Goal: Contribute content: Contribute content

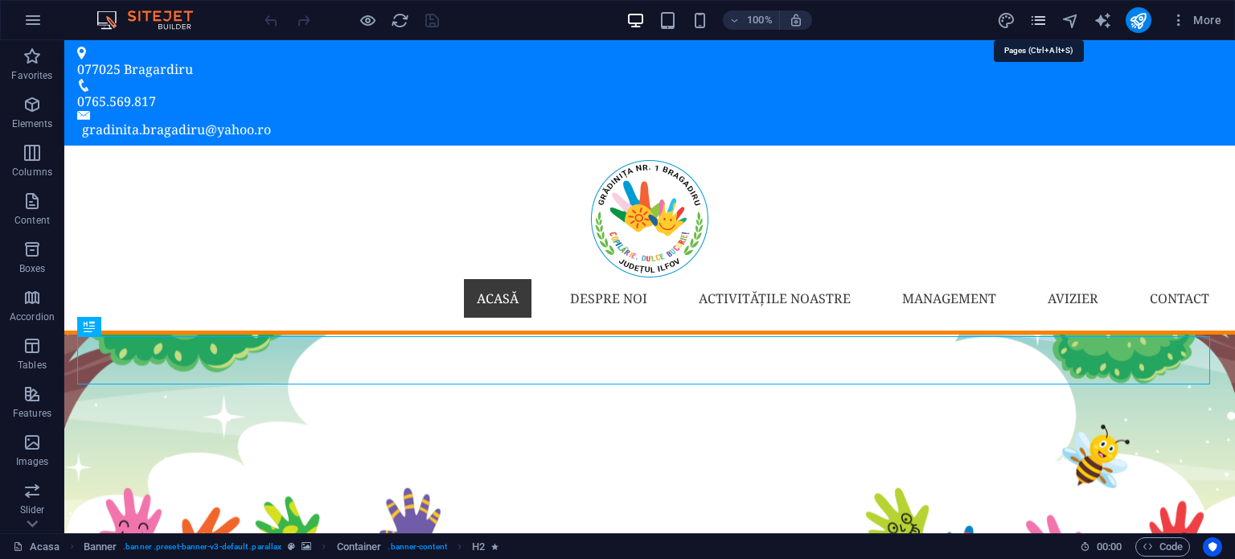
click at [1036, 20] on icon "pages" at bounding box center [1038, 20] width 18 height 18
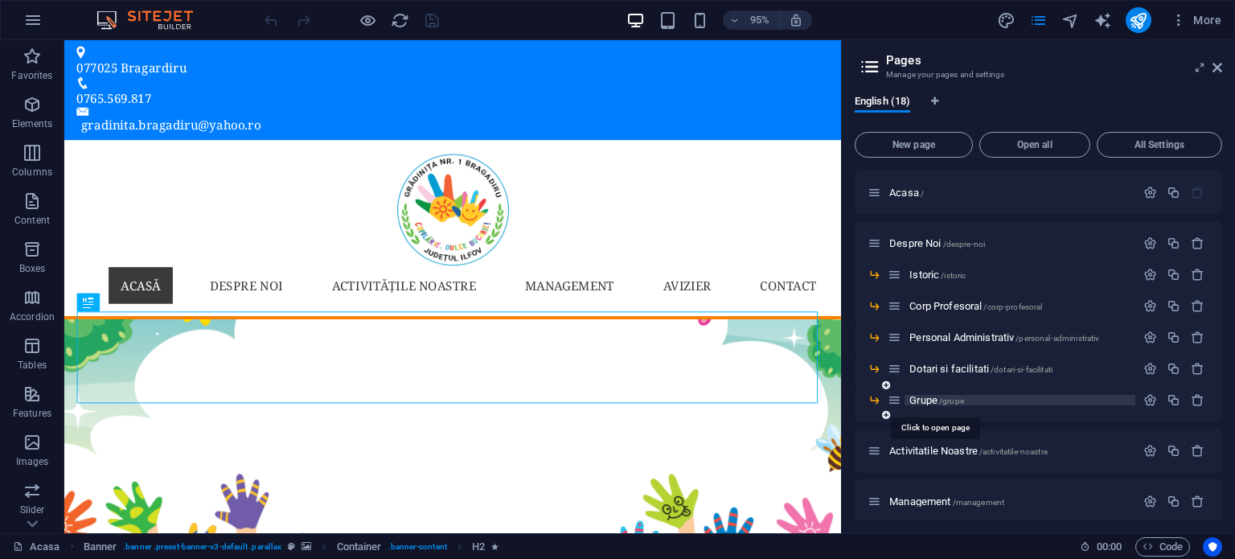
click at [928, 400] on span "Grupe /grupe" at bounding box center [936, 400] width 55 height 12
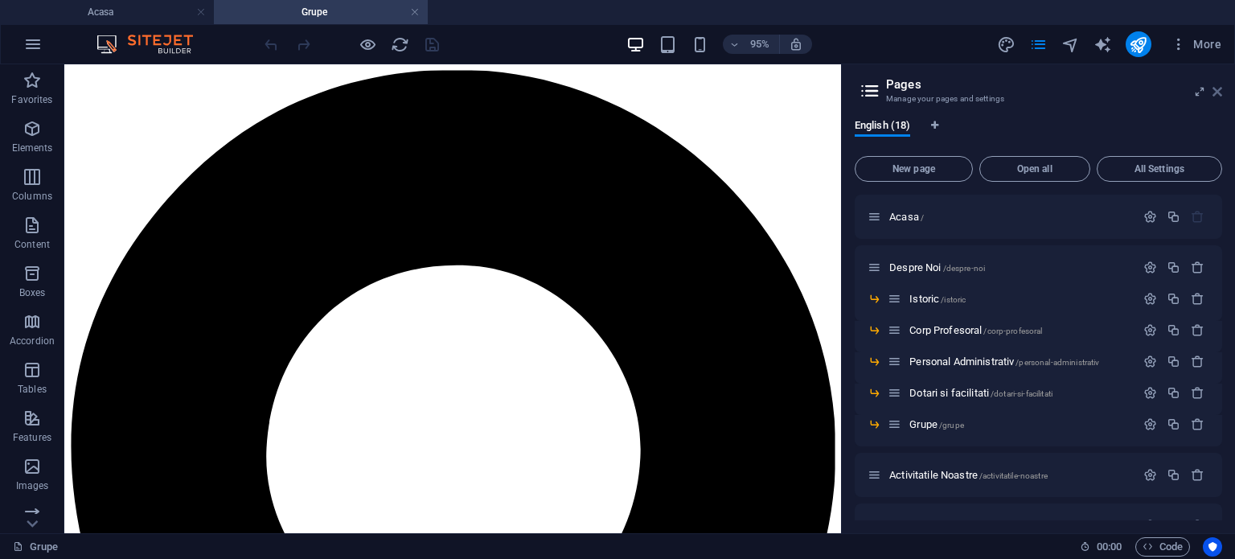
click at [1217, 88] on icon at bounding box center [1217, 91] width 10 height 13
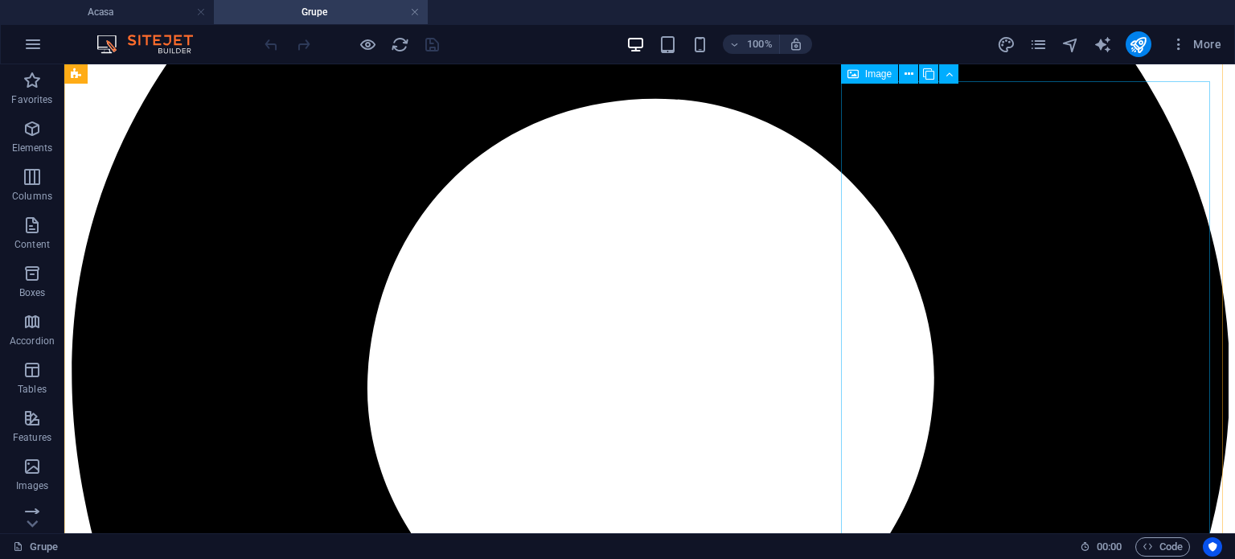
scroll to position [268, 0]
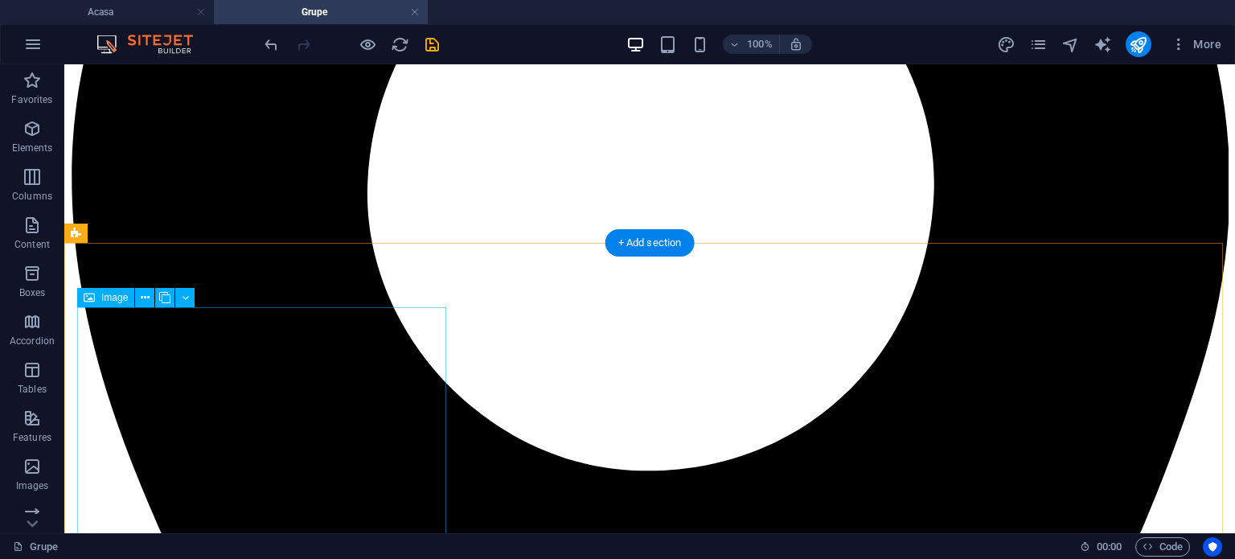
scroll to position [535, 0]
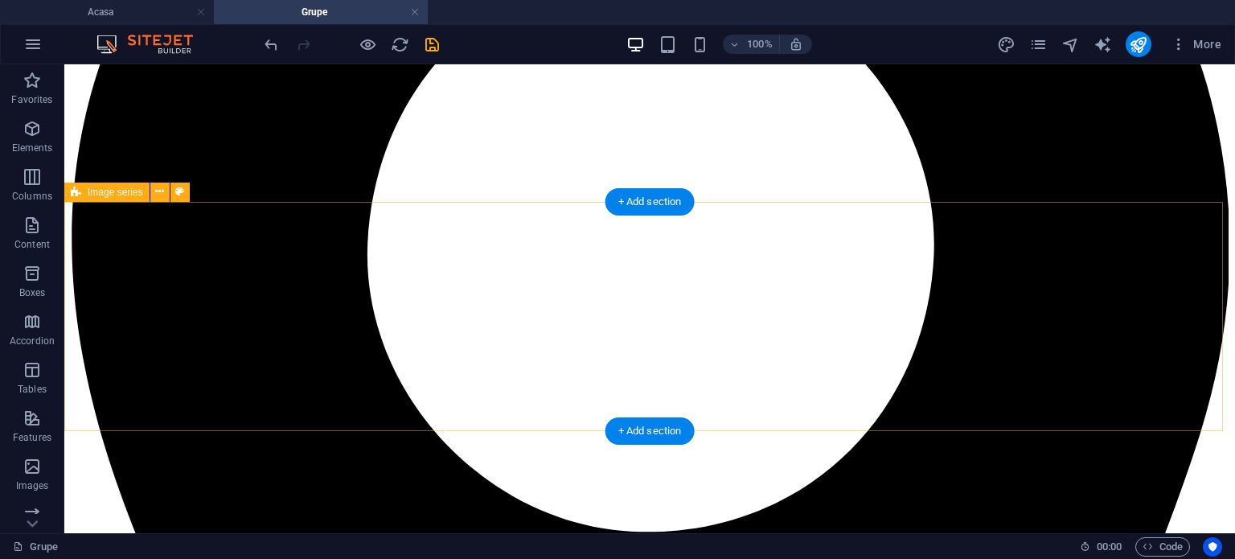
scroll to position [0, 0]
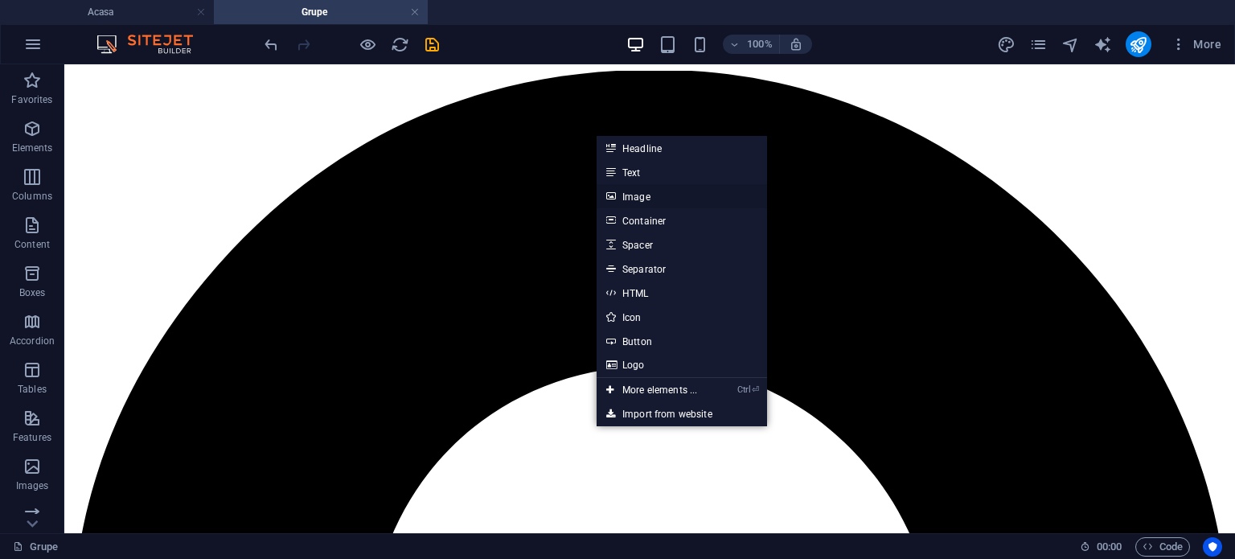
click at [621, 194] on link "Image" at bounding box center [682, 196] width 170 height 24
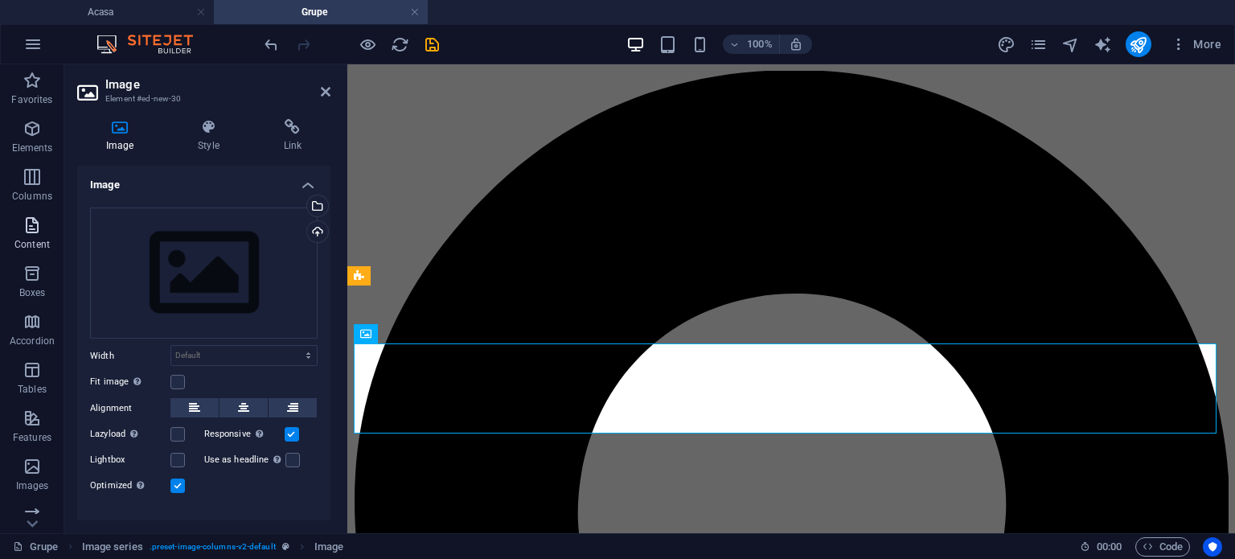
click at [35, 233] on icon "button" at bounding box center [32, 224] width 19 height 19
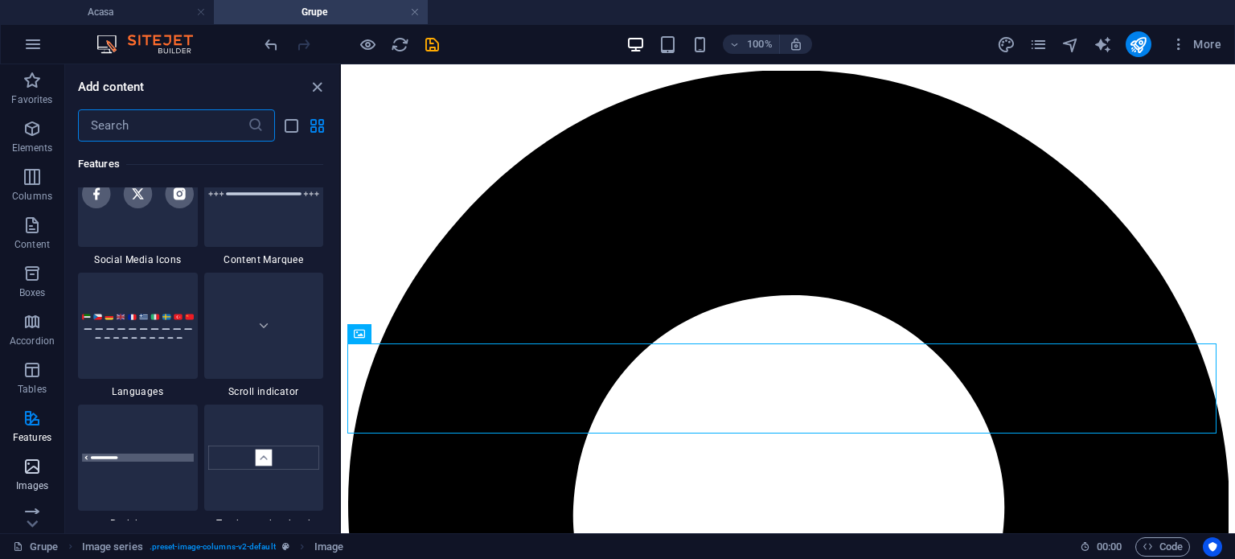
click at [25, 470] on icon "button" at bounding box center [32, 466] width 19 height 19
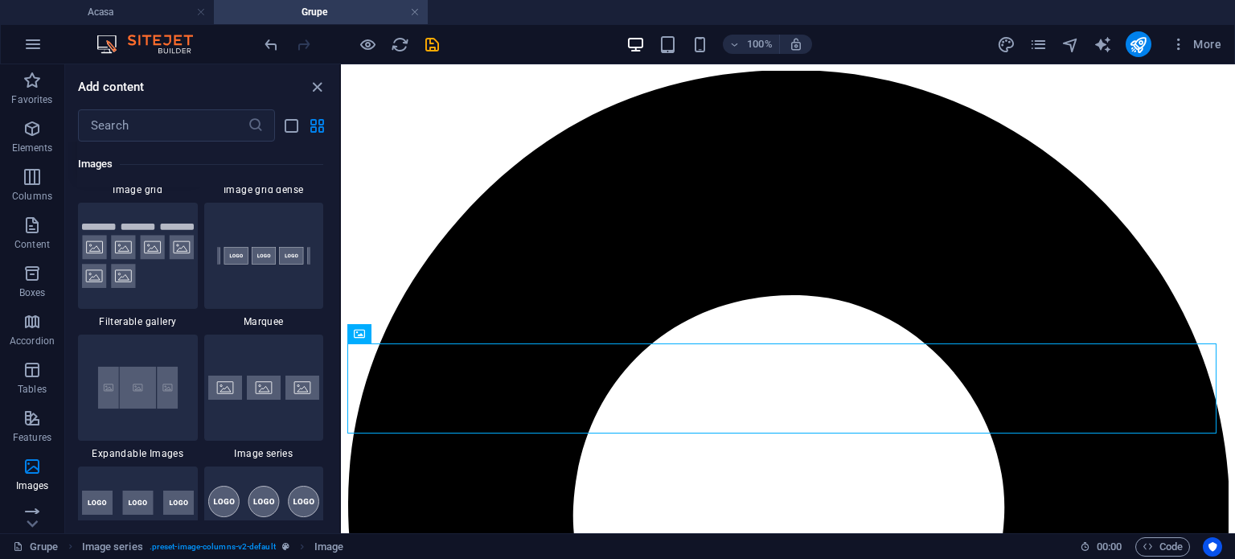
scroll to position [8554, 0]
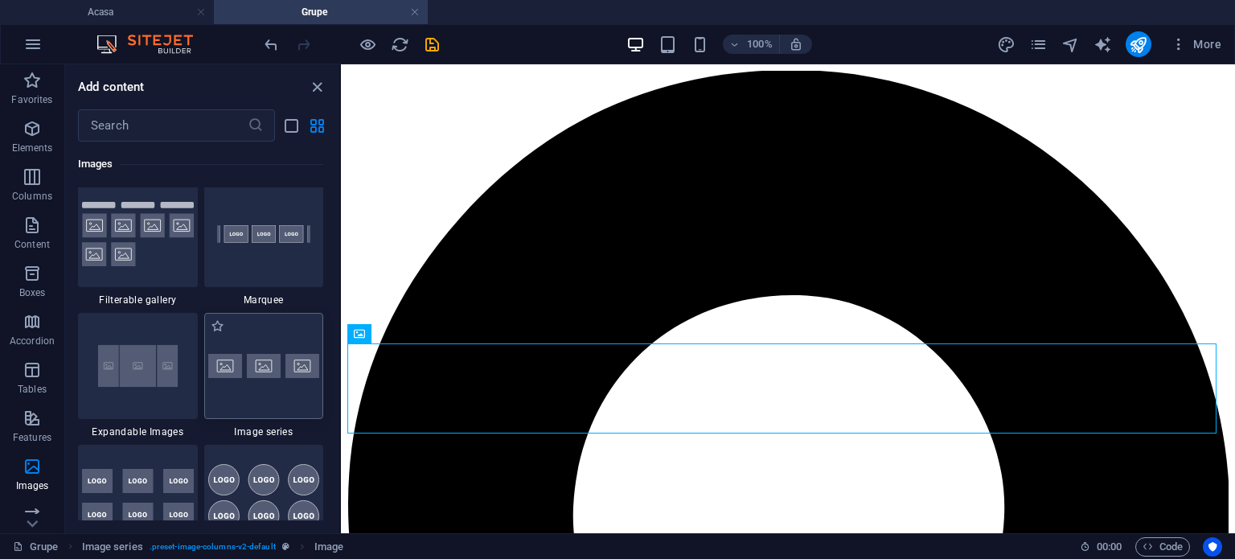
click at [253, 368] on img at bounding box center [264, 366] width 112 height 24
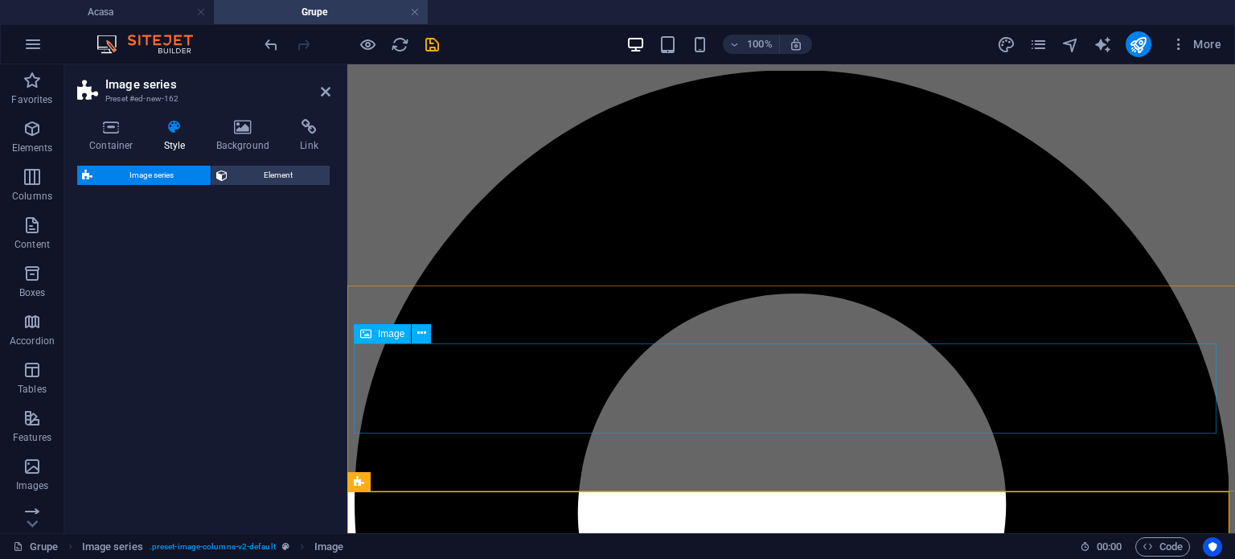
select select "rem"
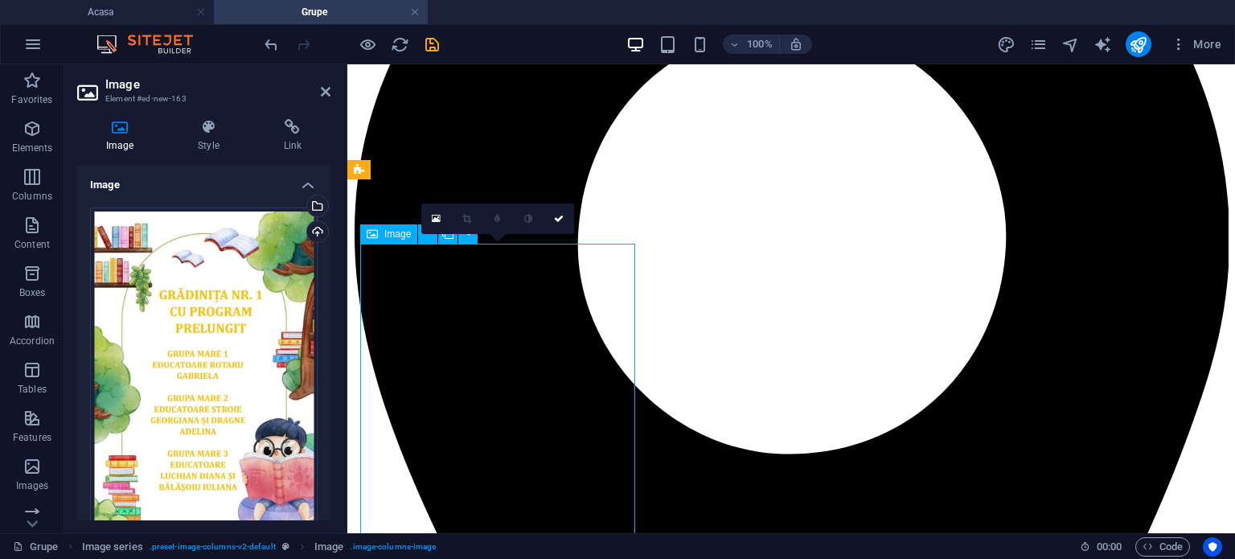
scroll to position [402, 0]
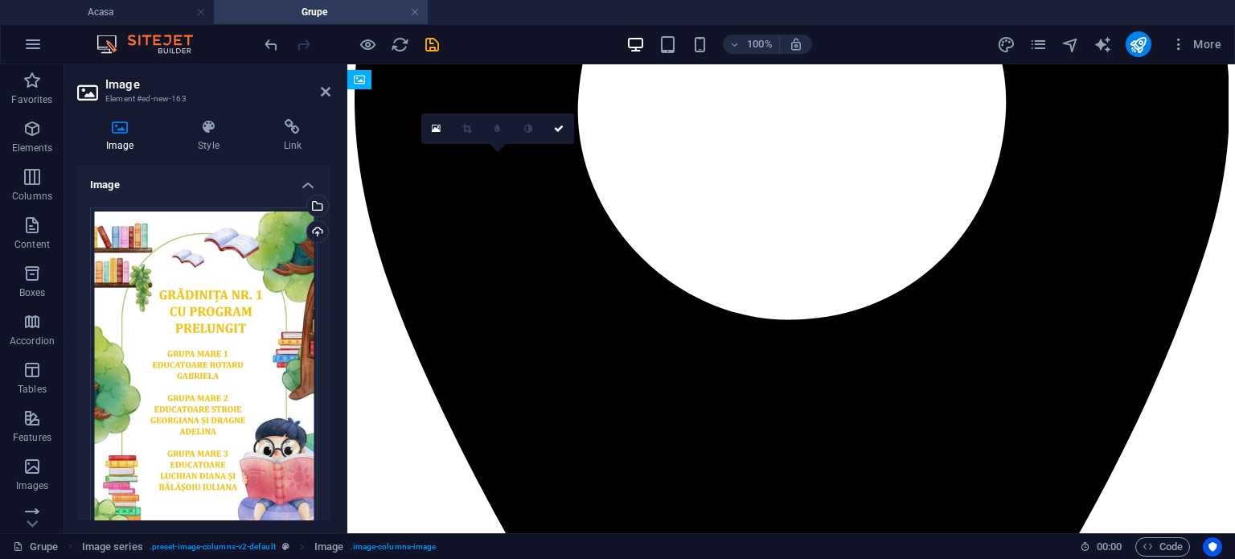
drag, startPoint x: 572, startPoint y: 344, endPoint x: 751, endPoint y: 283, distance: 188.7
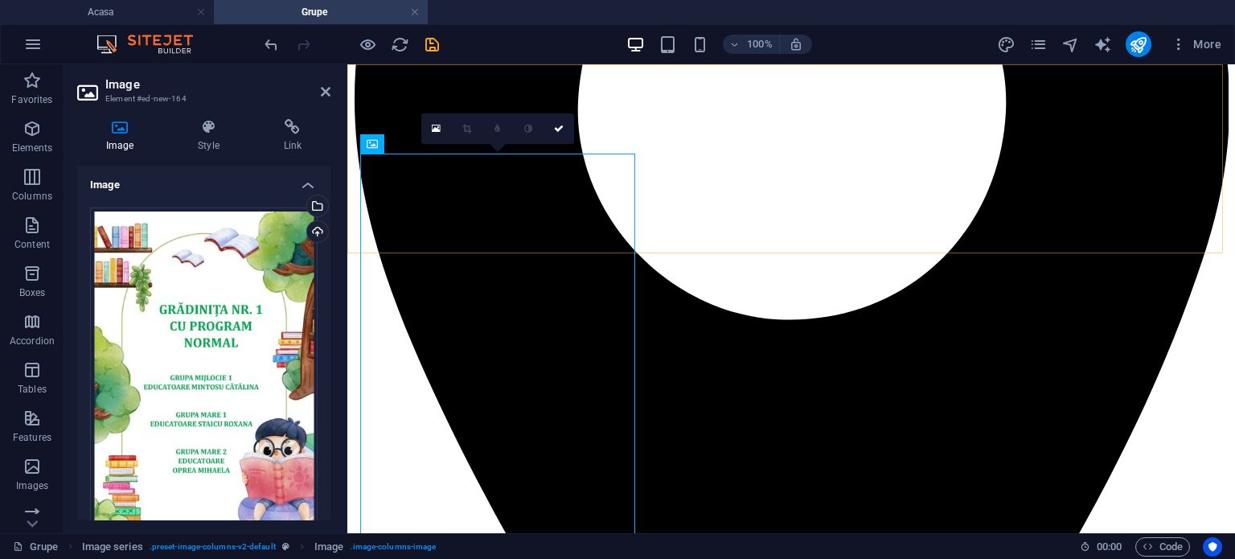
drag, startPoint x: 502, startPoint y: 78, endPoint x: 942, endPoint y: 258, distance: 476.0
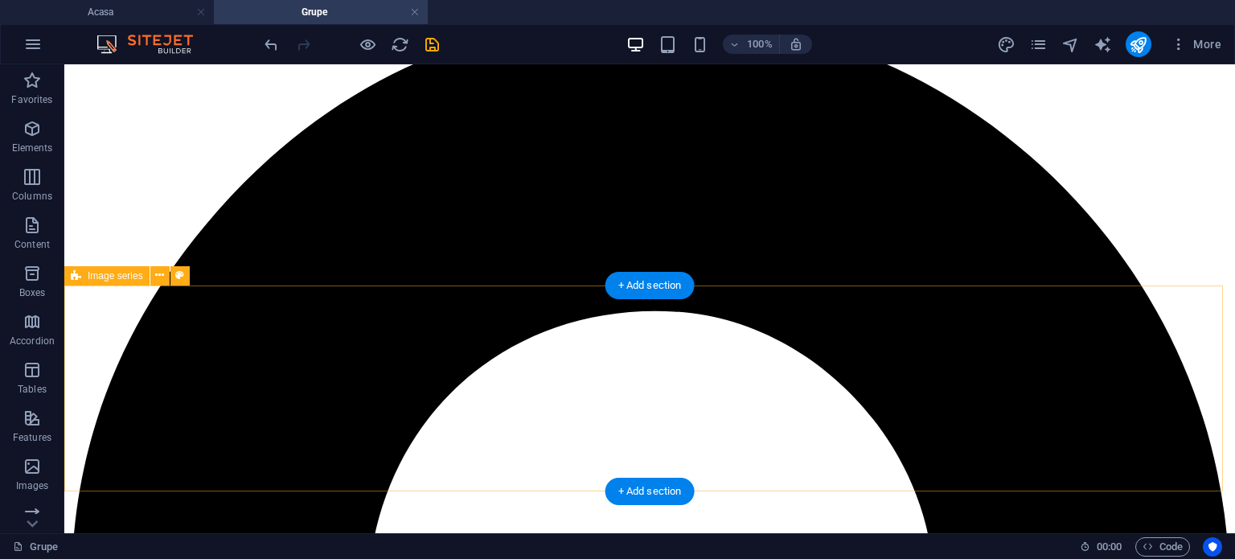
scroll to position [0, 0]
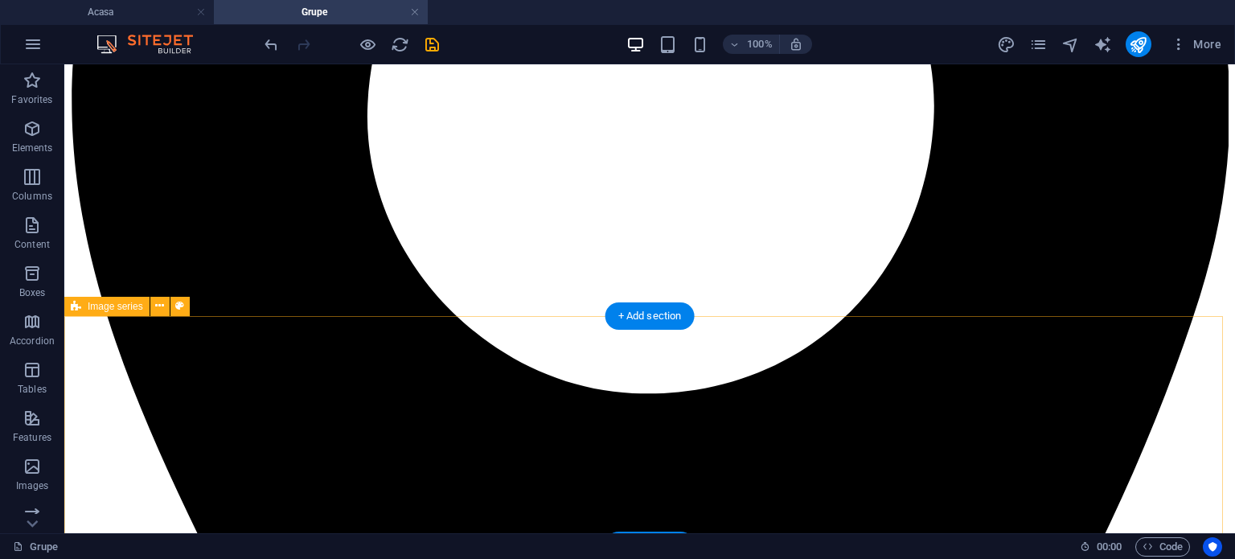
scroll to position [670, 0]
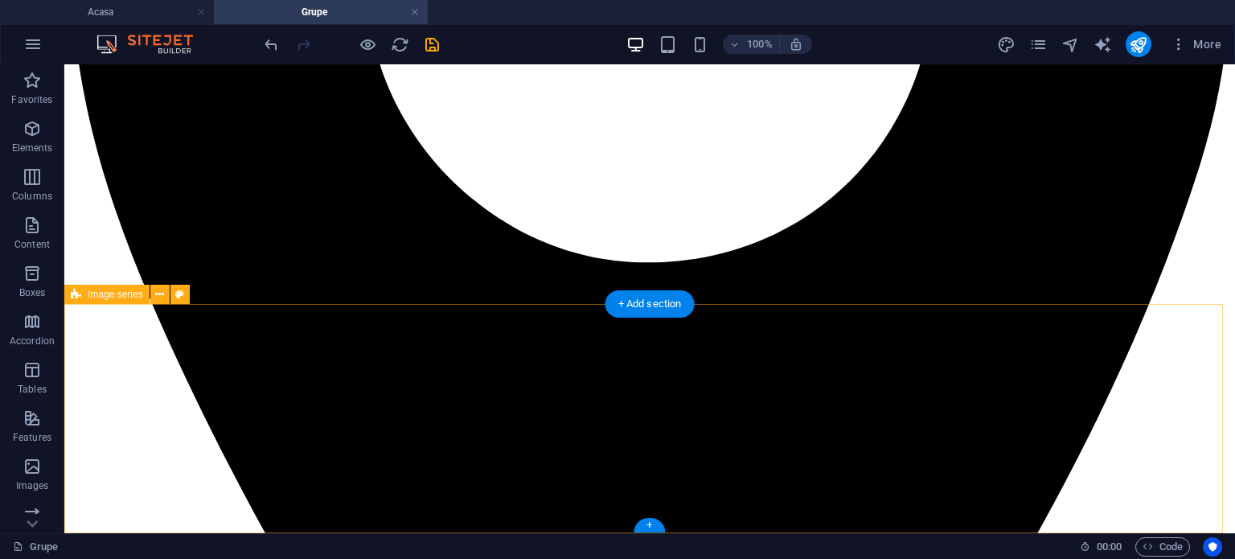
scroll to position [593, 0]
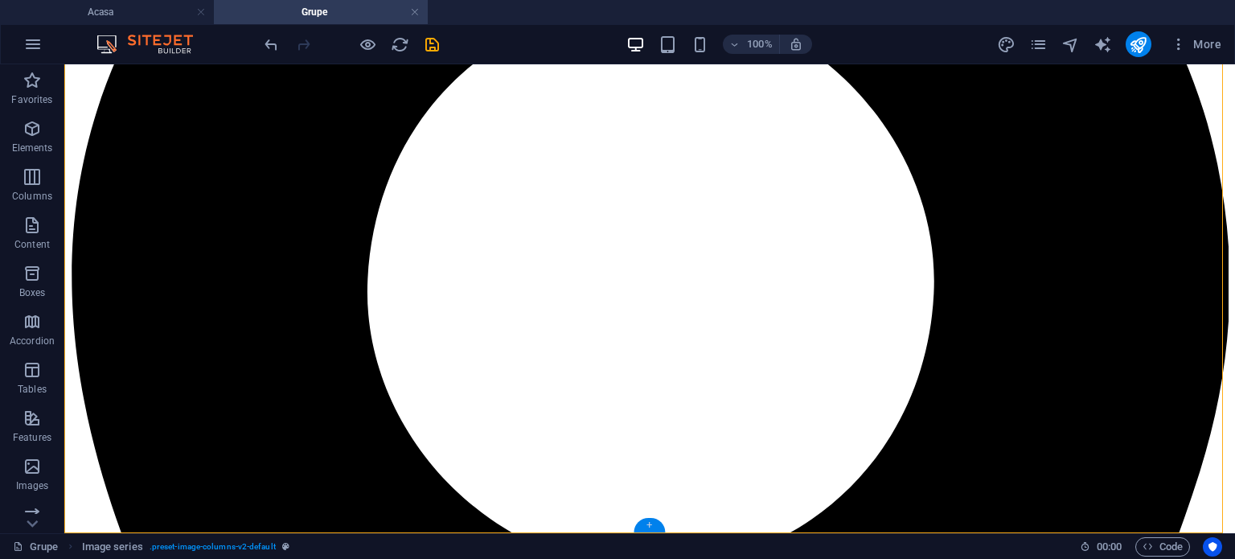
click at [651, 525] on div "+" at bounding box center [649, 525] width 31 height 14
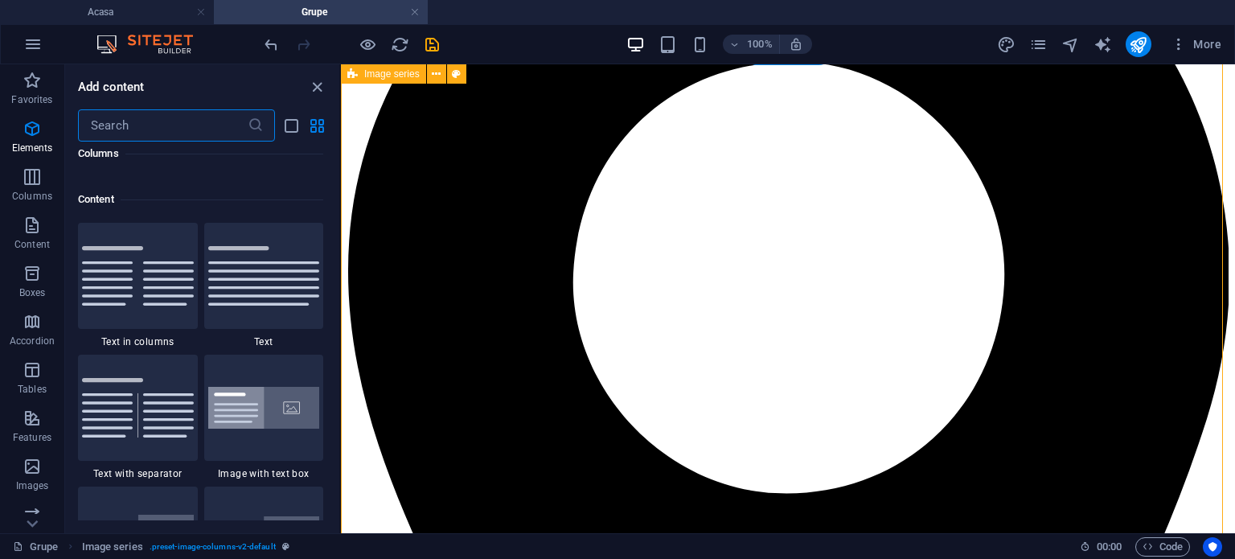
scroll to position [2813, 0]
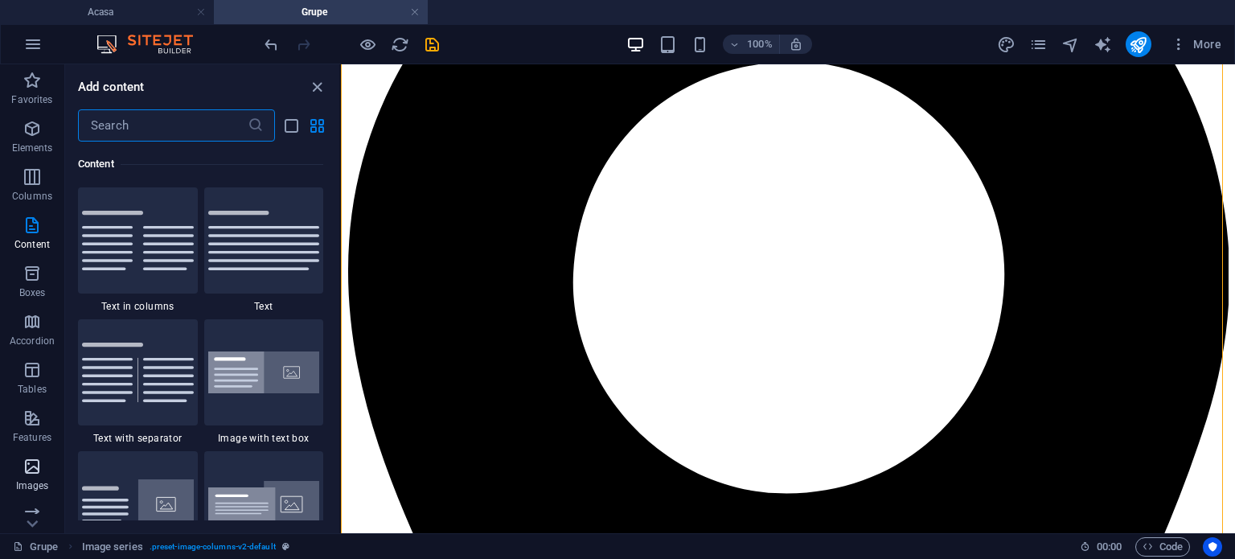
click at [29, 482] on p "Images" at bounding box center [32, 485] width 33 height 13
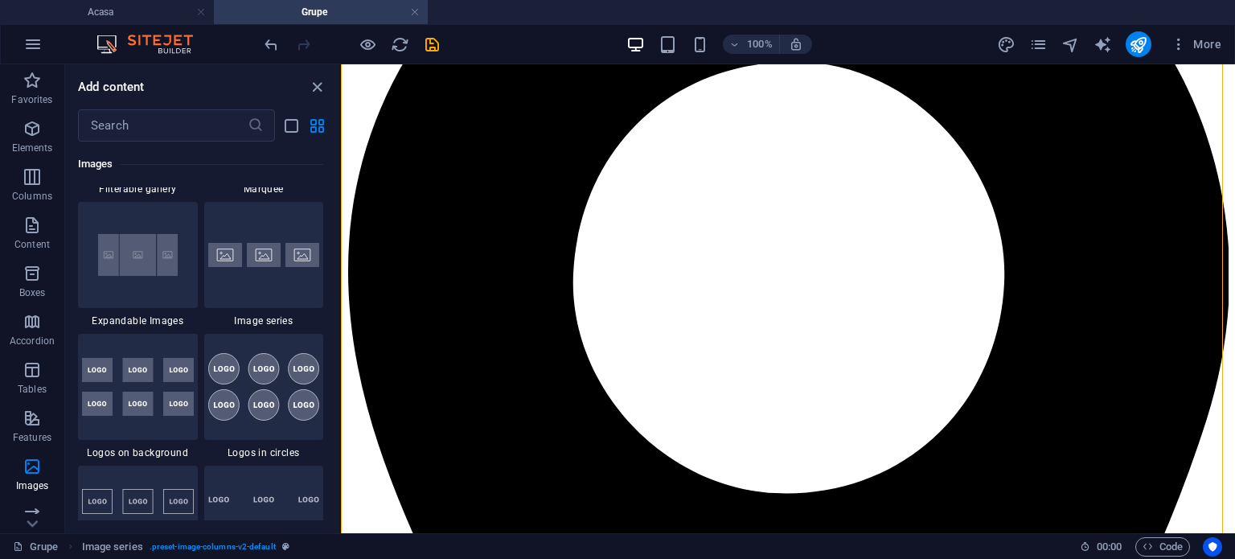
scroll to position [8688, 0]
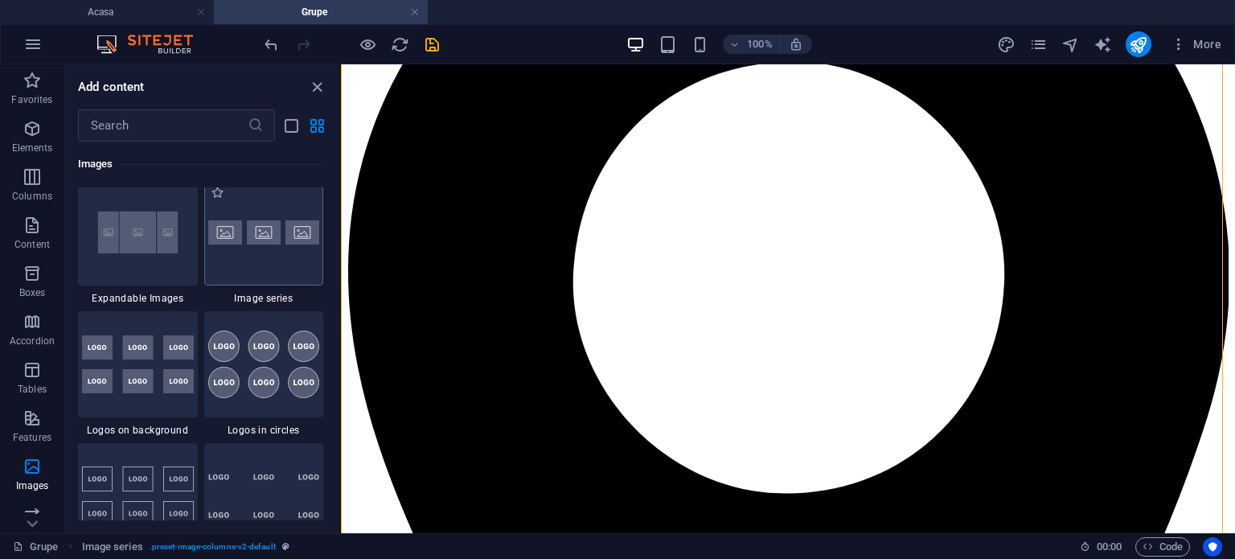
drag, startPoint x: 285, startPoint y: 224, endPoint x: 322, endPoint y: 501, distance: 279.0
click at [285, 224] on img at bounding box center [264, 232] width 112 height 24
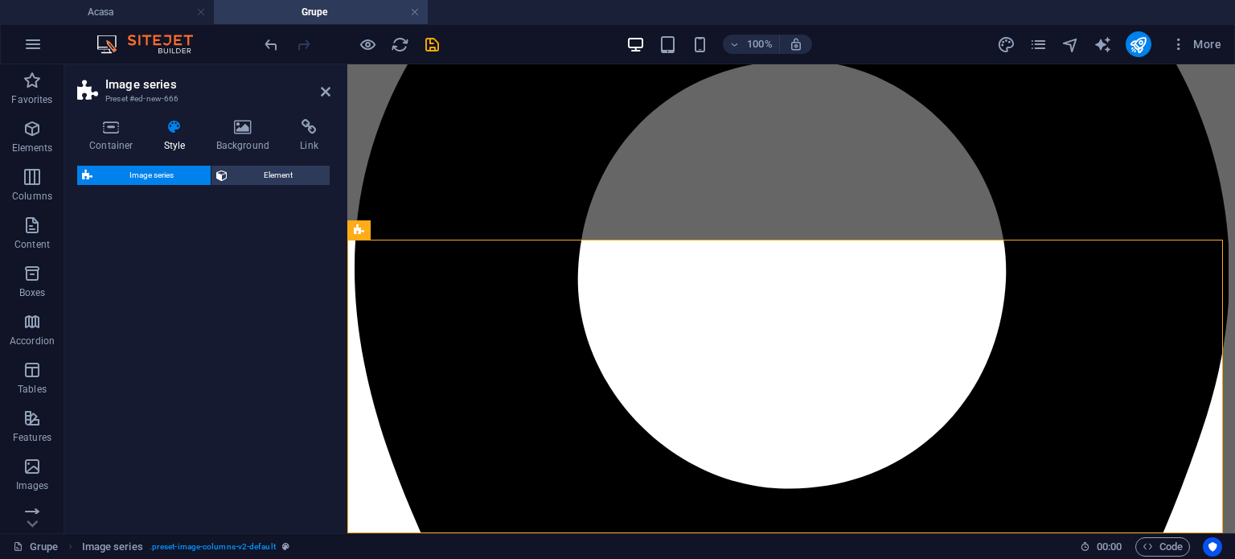
select select "rem"
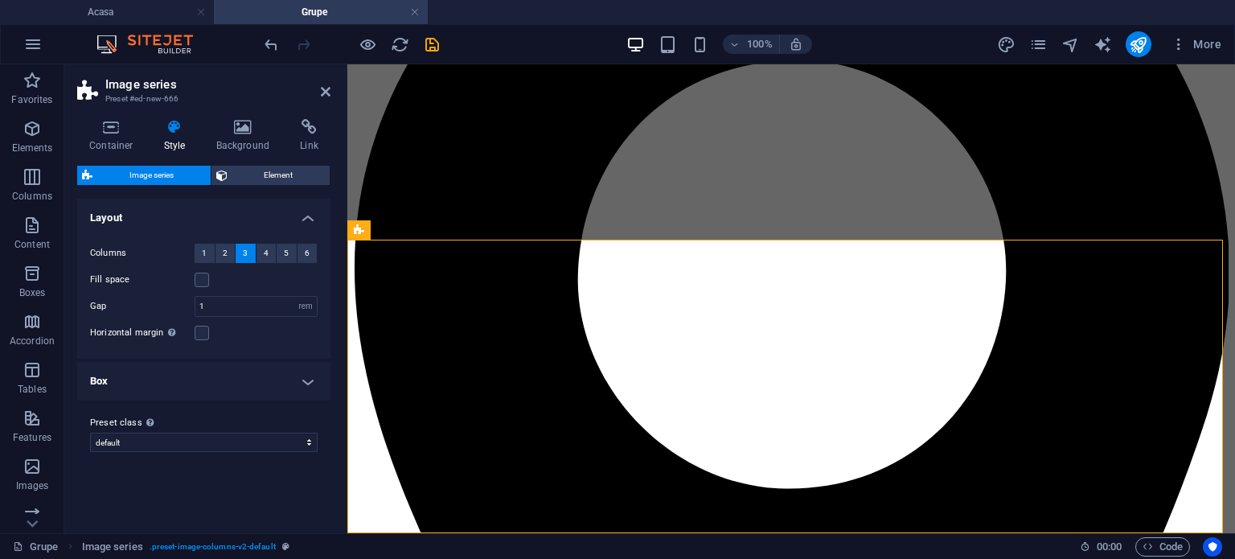
scroll to position [563, 0]
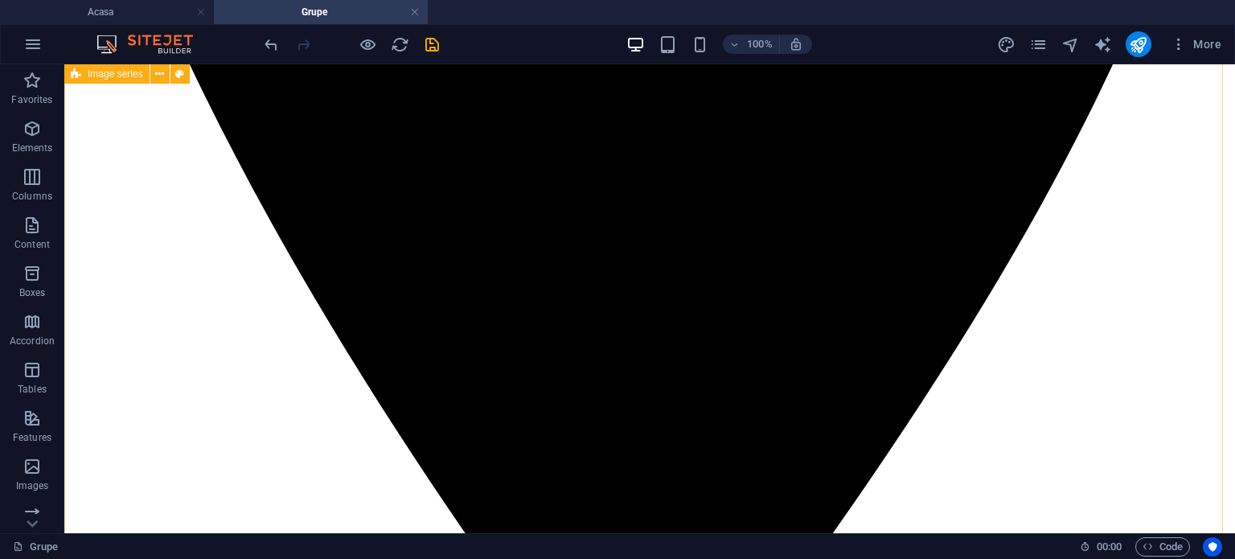
scroll to position [1015, 0]
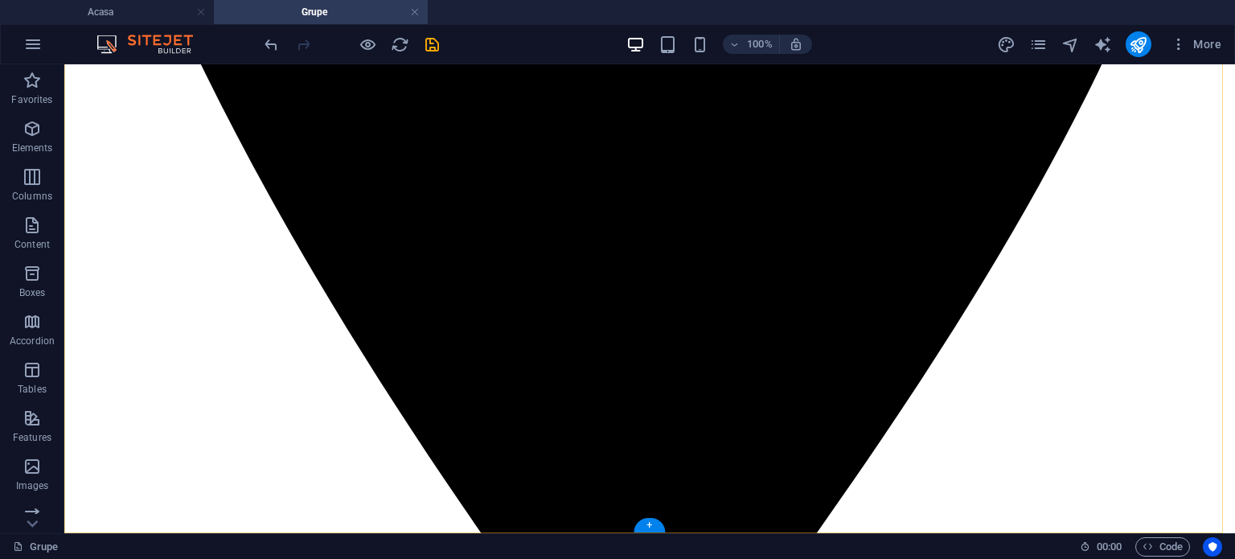
click at [650, 523] on div "+" at bounding box center [649, 525] width 31 height 14
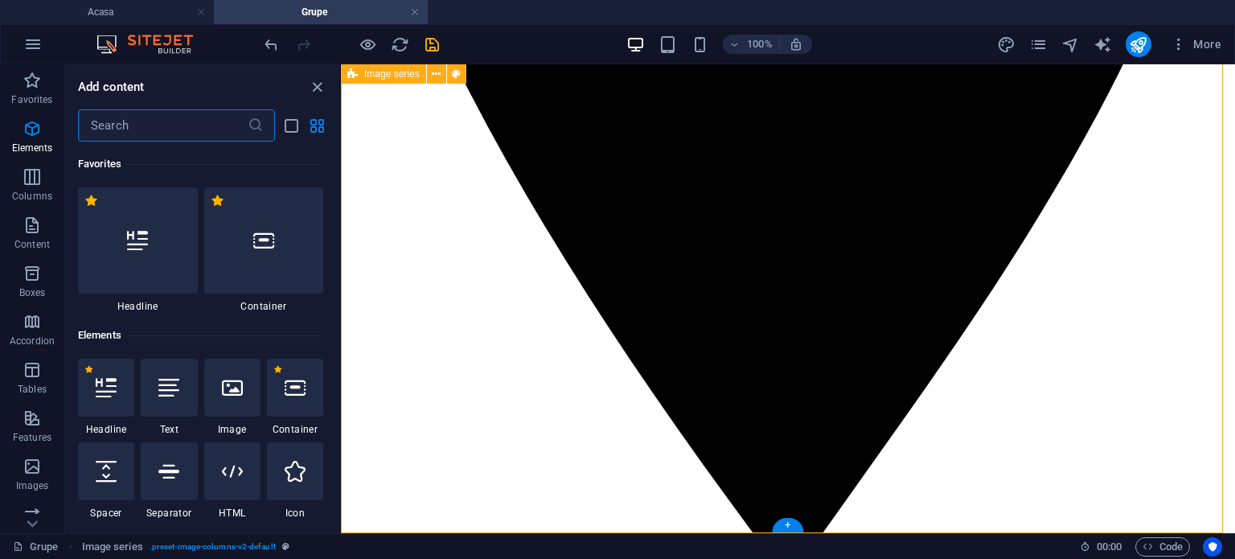
scroll to position [2746, 0]
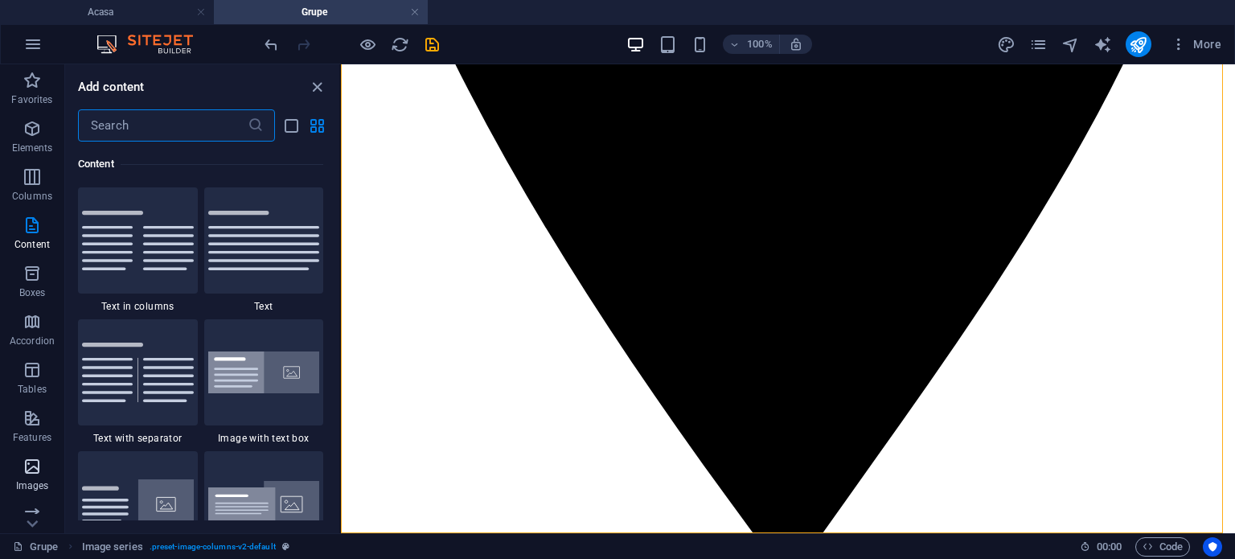
click at [37, 468] on icon "button" at bounding box center [32, 466] width 19 height 19
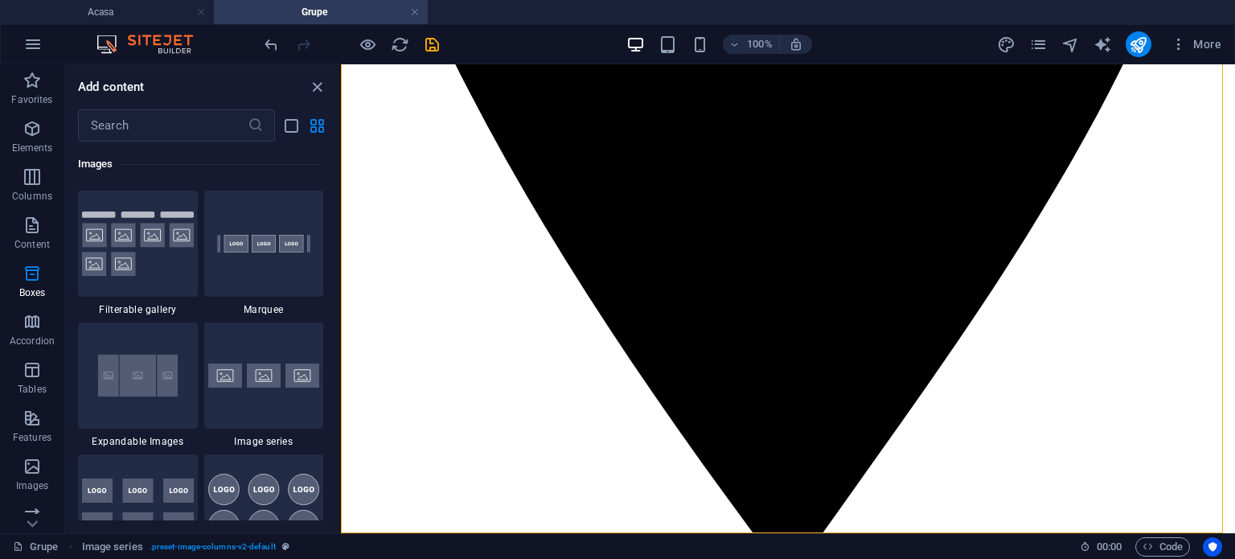
scroll to position [8554, 0]
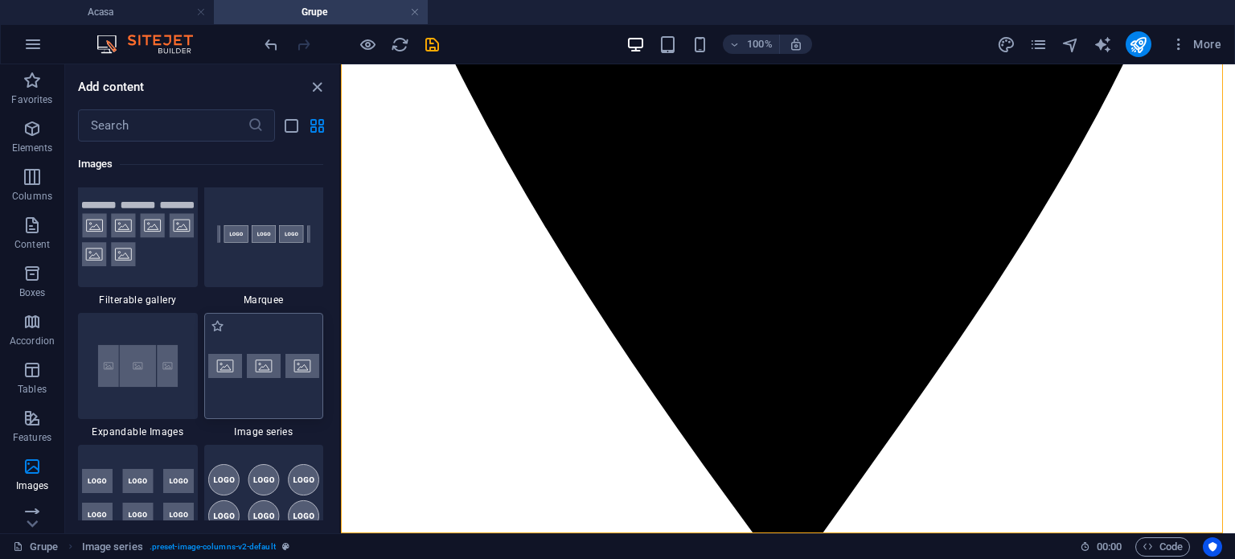
click at [232, 371] on img at bounding box center [264, 366] width 112 height 24
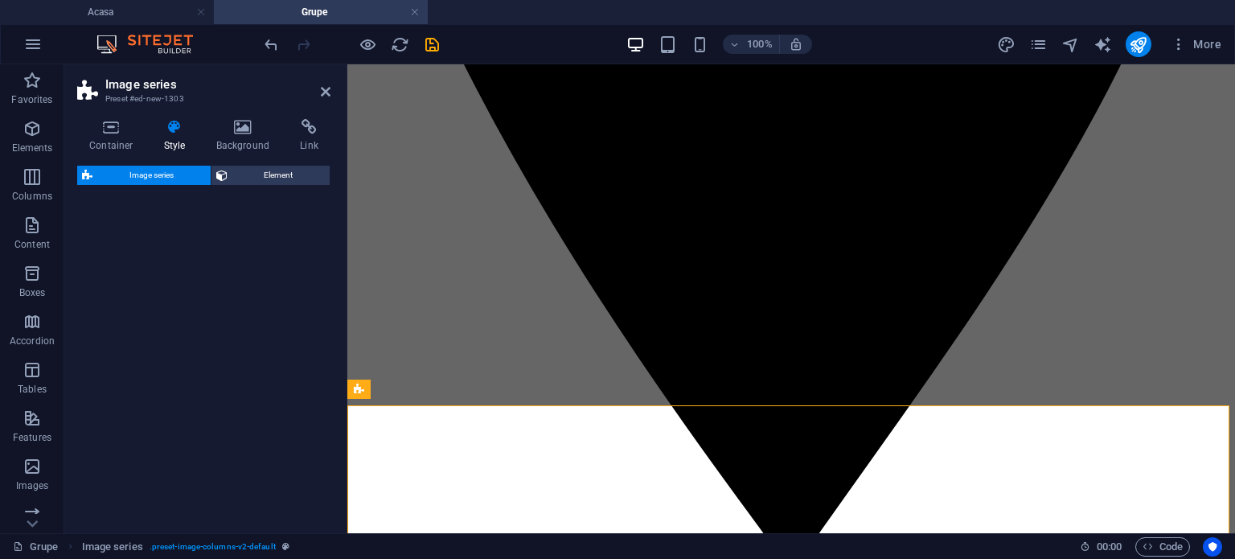
scroll to position [920, 0]
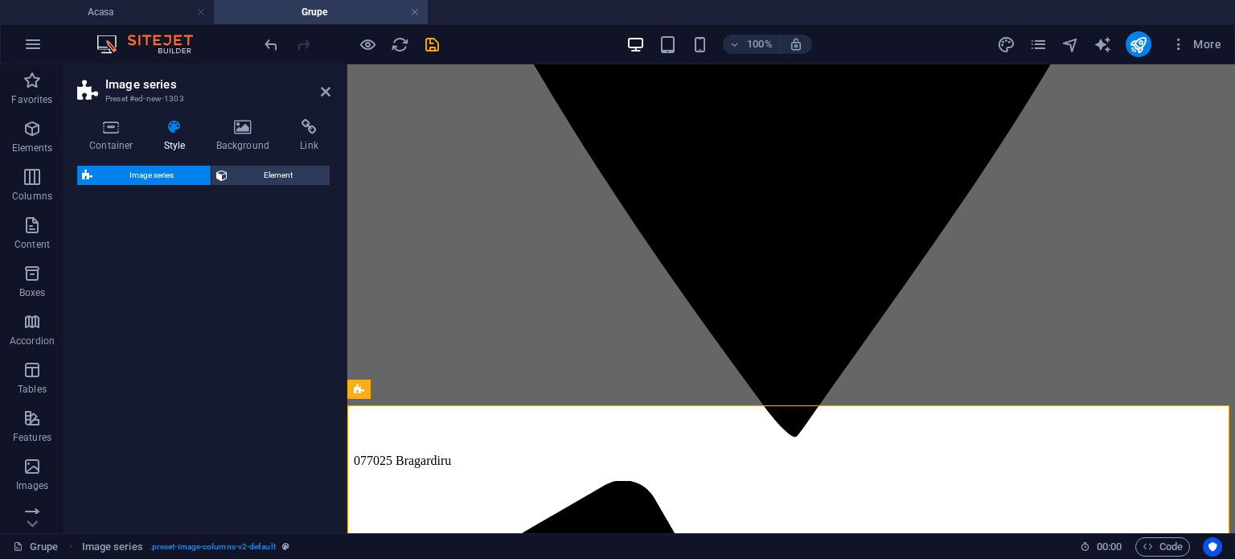
select select "rem"
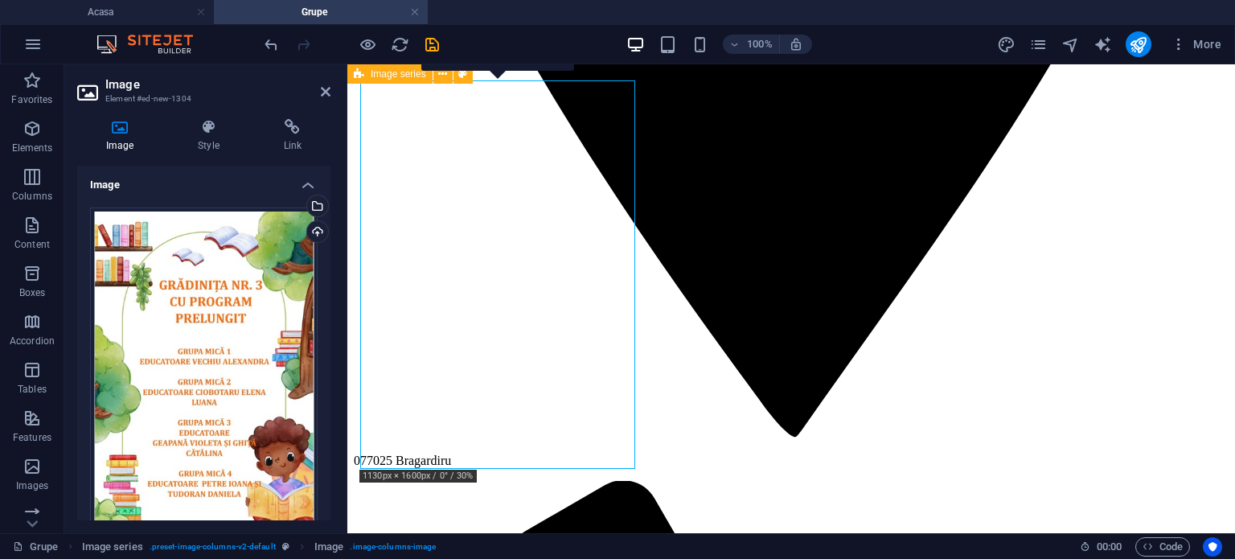
scroll to position [1303, 0]
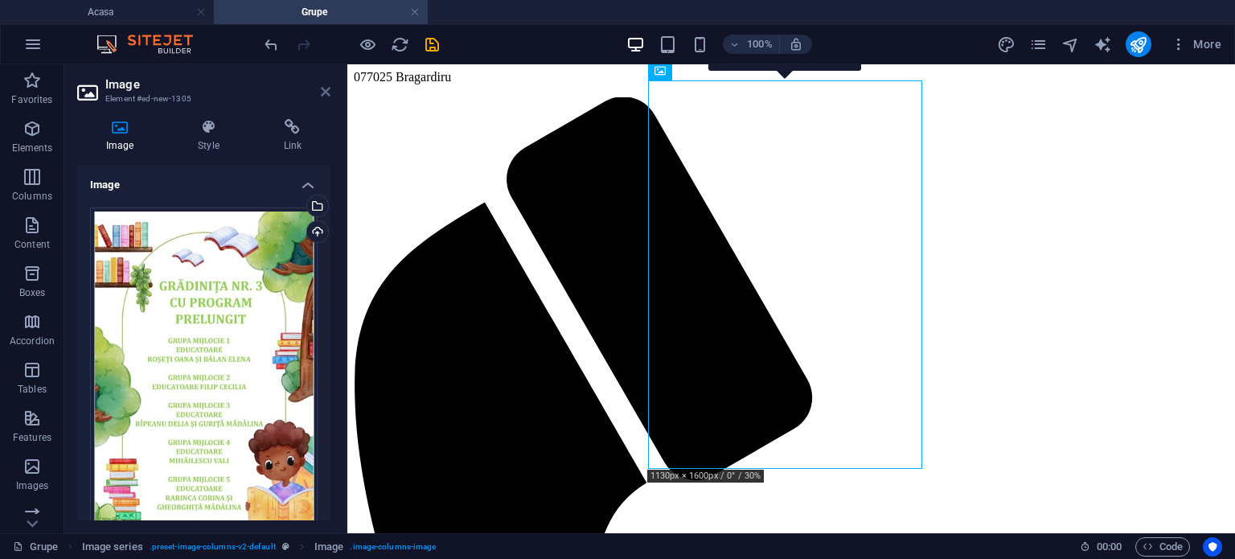
click at [328, 90] on icon at bounding box center [326, 91] width 10 height 13
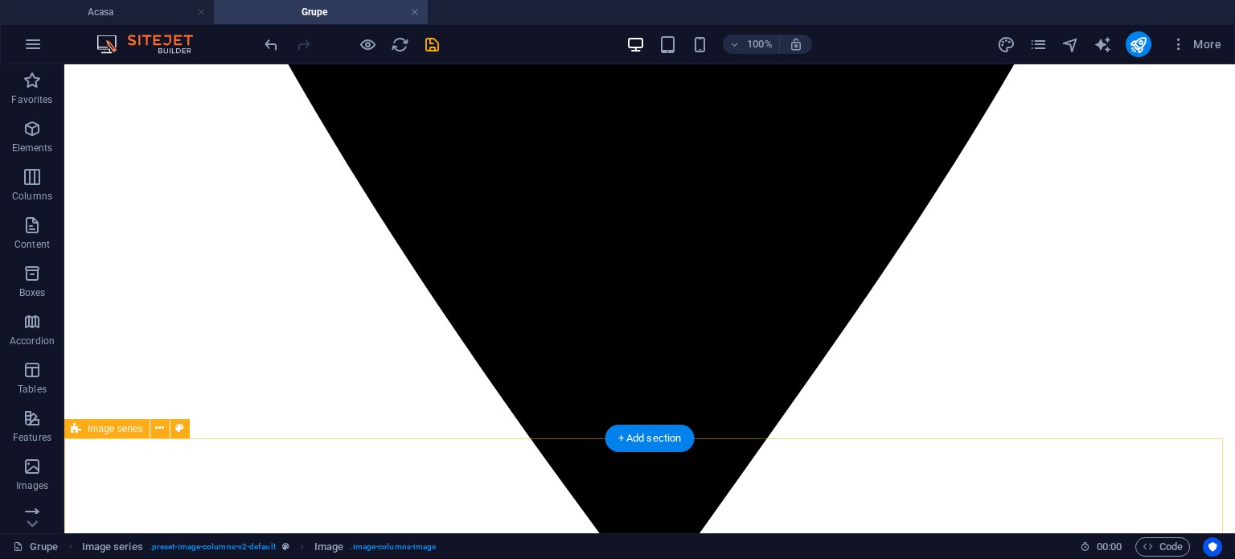
scroll to position [0, 0]
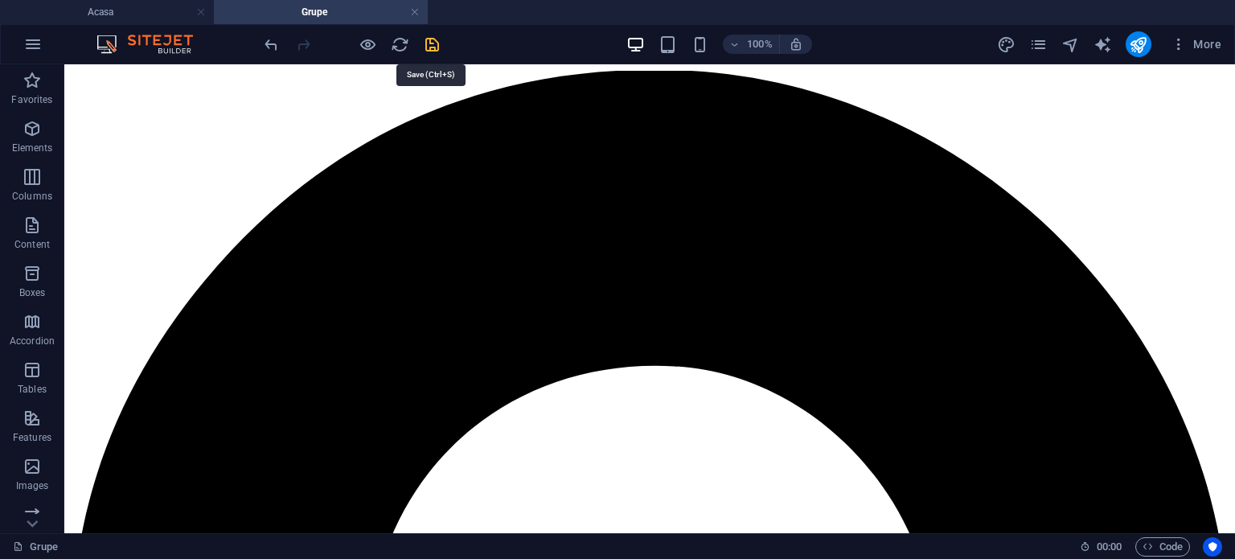
click at [434, 44] on icon "save" at bounding box center [432, 44] width 18 height 18
click at [1139, 45] on icon "publish" at bounding box center [1138, 44] width 18 height 18
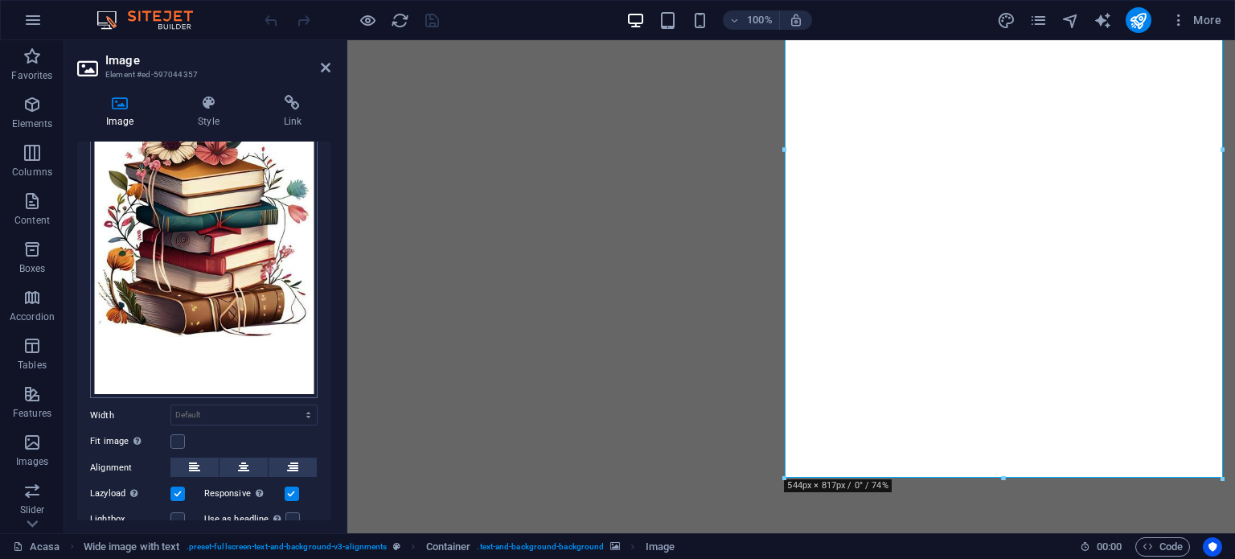
scroll to position [203, 0]
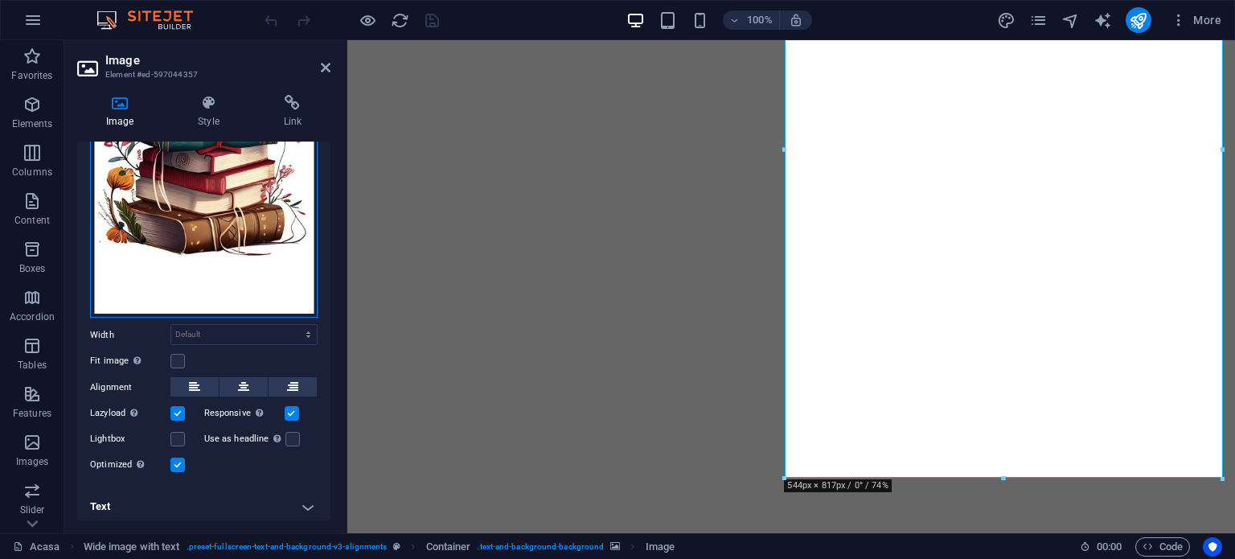
click at [248, 219] on div "Drag files here, click to choose files or select files from Files or our free s…" at bounding box center [204, 150] width 228 height 338
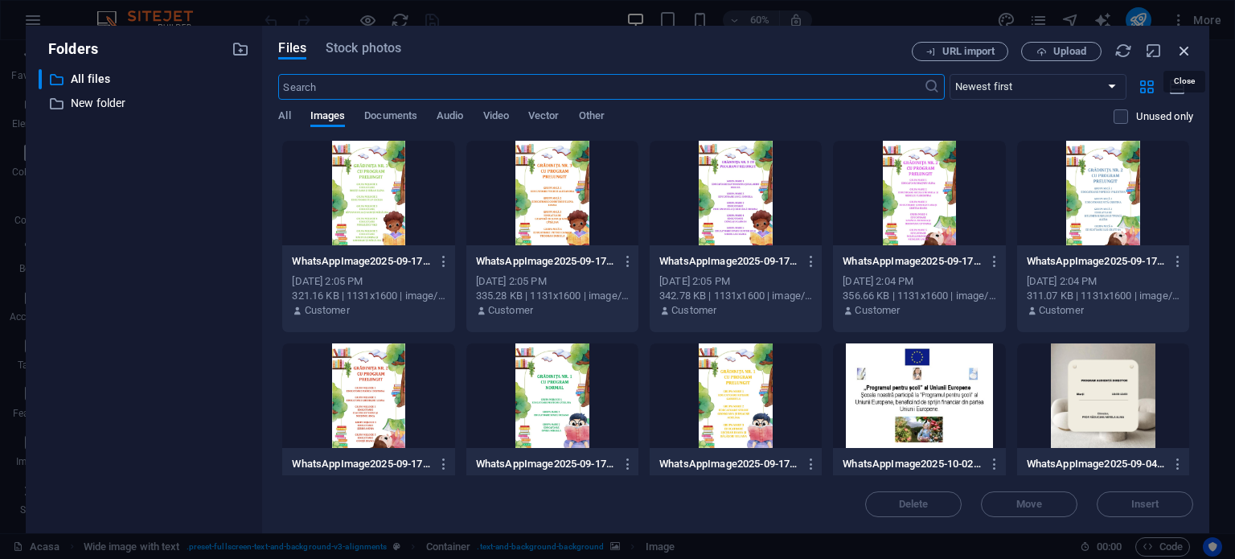
click at [1188, 51] on icon "button" at bounding box center [1184, 51] width 18 height 18
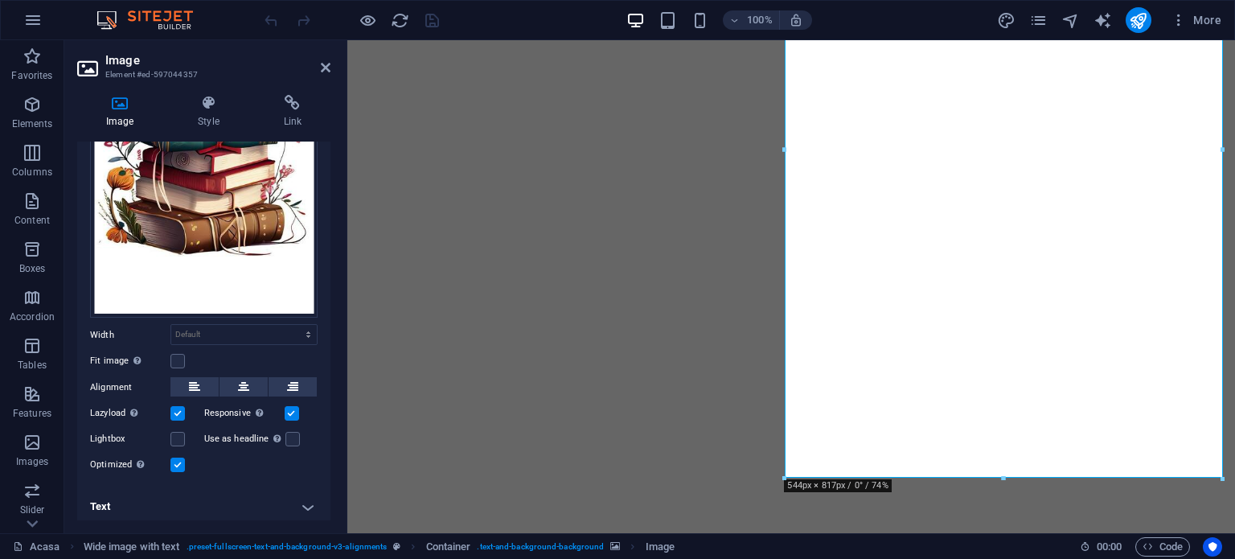
click at [181, 459] on label at bounding box center [177, 464] width 14 height 14
click at [0, 0] on input "Optimized Images are compressed to improve page speed." at bounding box center [0, 0] width 0 height 0
click at [181, 459] on label at bounding box center [177, 464] width 14 height 14
click at [0, 0] on input "Optimized Images are compressed to improve page speed." at bounding box center [0, 0] width 0 height 0
click at [181, 459] on label at bounding box center [177, 464] width 14 height 14
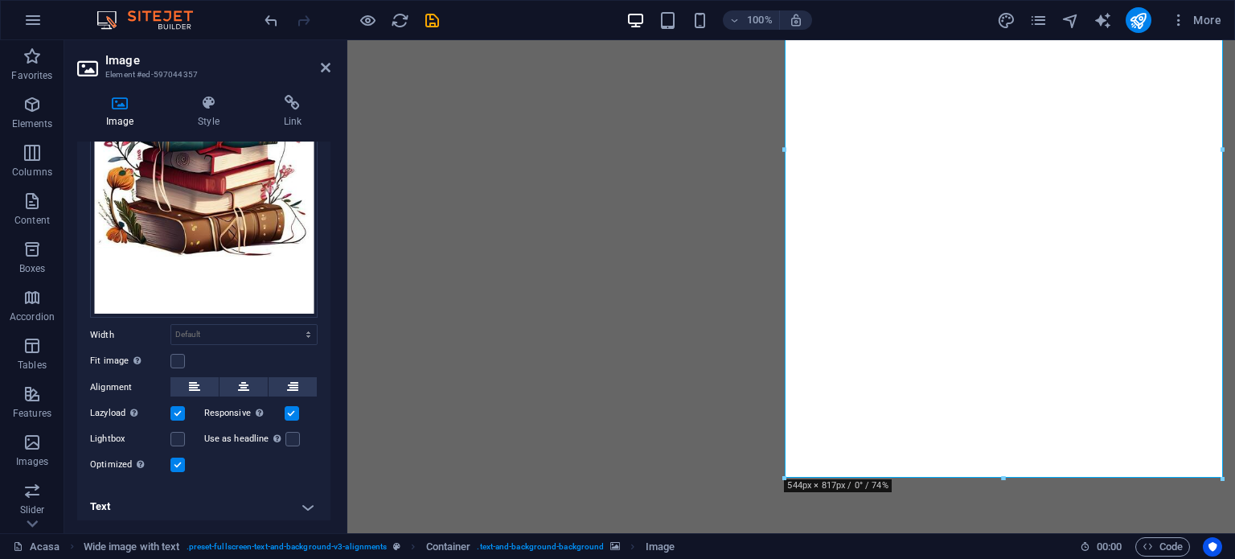
click at [0, 0] on input "Optimized Images are compressed to improve page speed." at bounding box center [0, 0] width 0 height 0
click at [181, 459] on label at bounding box center [177, 464] width 14 height 14
click at [0, 0] on input "Optimized Images are compressed to improve page speed." at bounding box center [0, 0] width 0 height 0
click at [172, 356] on label at bounding box center [177, 361] width 14 height 14
click at [0, 0] on input "Fit image Automatically fit image to a fixed width and height" at bounding box center [0, 0] width 0 height 0
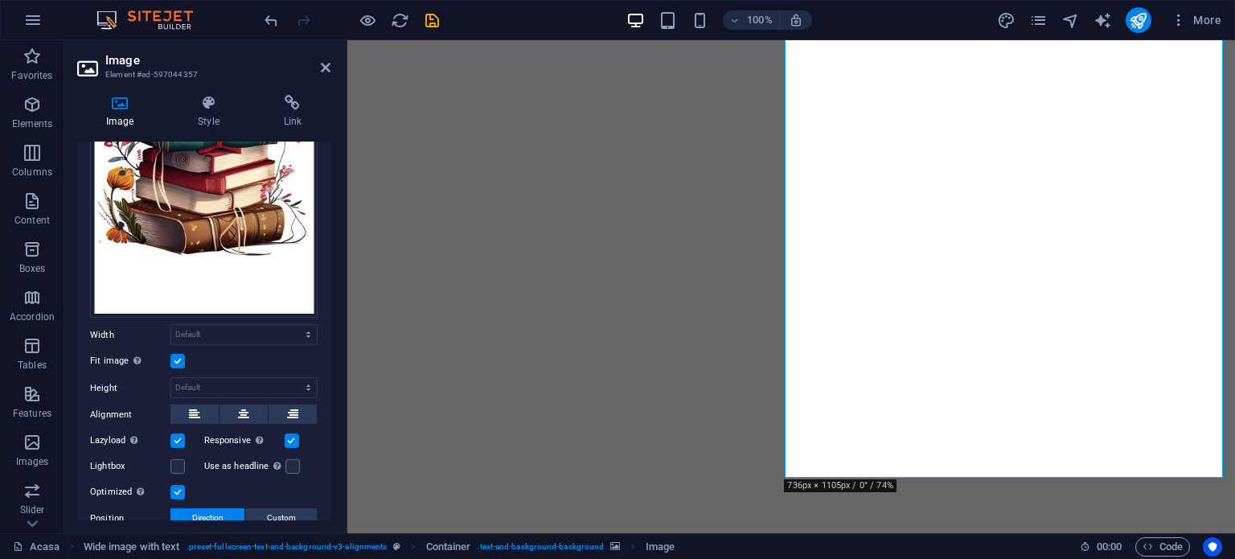
click at [172, 356] on label at bounding box center [177, 361] width 14 height 14
click at [0, 0] on input "Fit image Automatically fit image to a fixed width and height" at bounding box center [0, 0] width 0 height 0
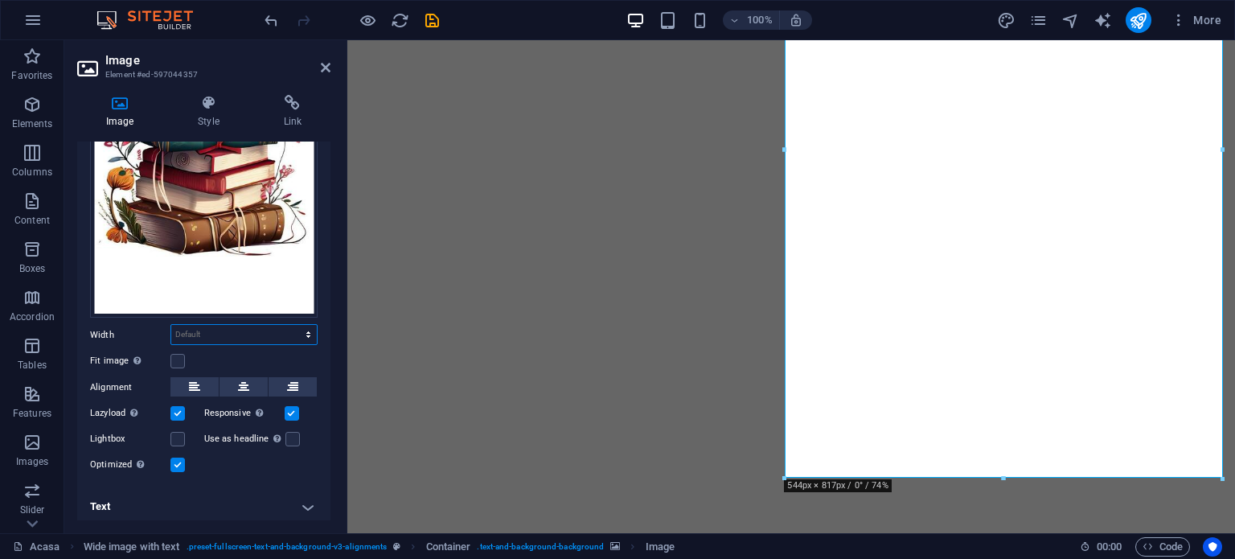
click at [266, 326] on select "Default auto px rem % em vh vw" at bounding box center [244, 334] width 146 height 19
click at [171, 325] on select "Default auto px rem % em vh vw" at bounding box center [244, 334] width 146 height 19
drag, startPoint x: 160, startPoint y: 359, endPoint x: 177, endPoint y: 355, distance: 17.2
click at [162, 359] on label "Fit image Automatically fit image to a fixed width and height" at bounding box center [130, 360] width 80 height 19
click at [0, 0] on input "Fit image Automatically fit image to a fixed width and height" at bounding box center [0, 0] width 0 height 0
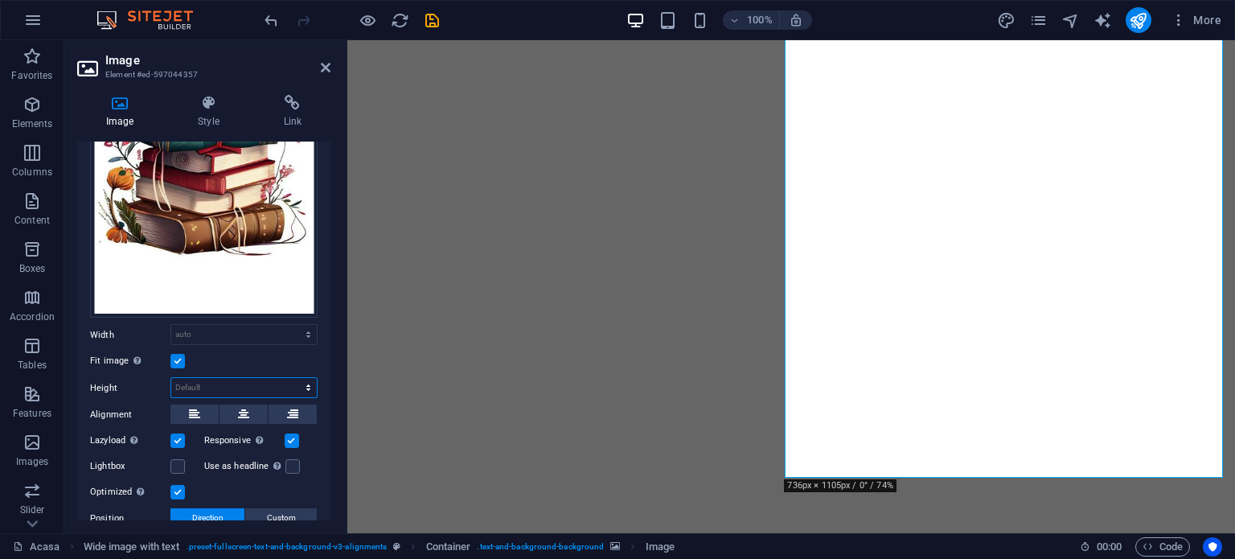
click at [195, 379] on select "Default auto px" at bounding box center [244, 387] width 146 height 19
click at [219, 338] on select "Default auto px rem % em vh vw" at bounding box center [244, 334] width 146 height 19
select select "px"
click at [291, 325] on select "Default auto px rem % em vh vw" at bounding box center [244, 334] width 146 height 19
click at [241, 326] on input "544" at bounding box center [244, 334] width 146 height 19
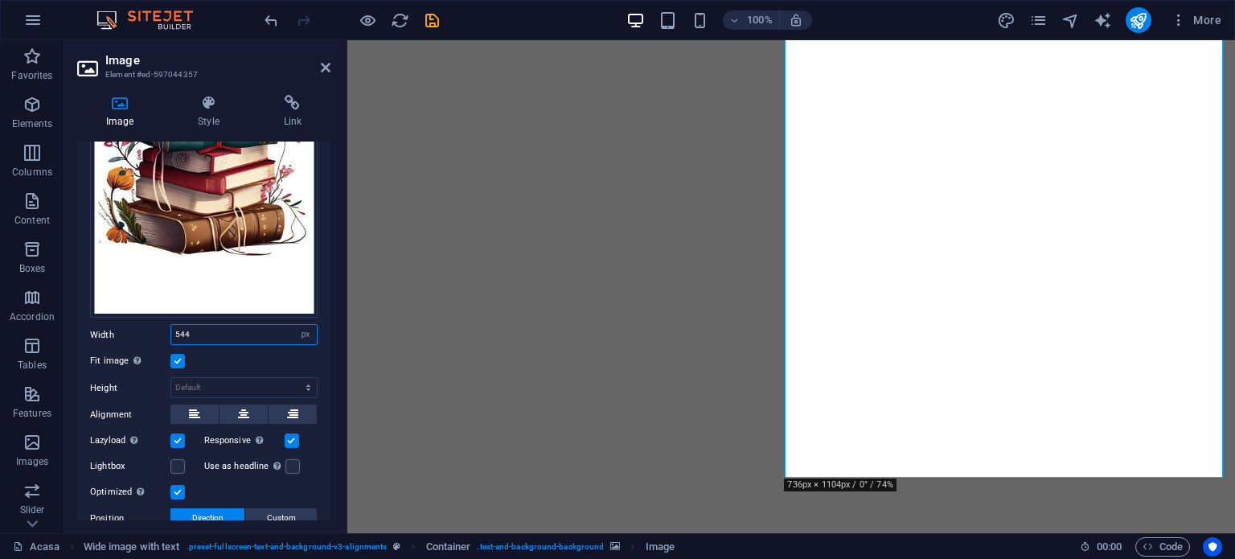
drag, startPoint x: 241, startPoint y: 326, endPoint x: 144, endPoint y: 329, distance: 97.3
click at [144, 329] on div "Width 544 Default auto px rem % em vh vw" at bounding box center [204, 334] width 228 height 21
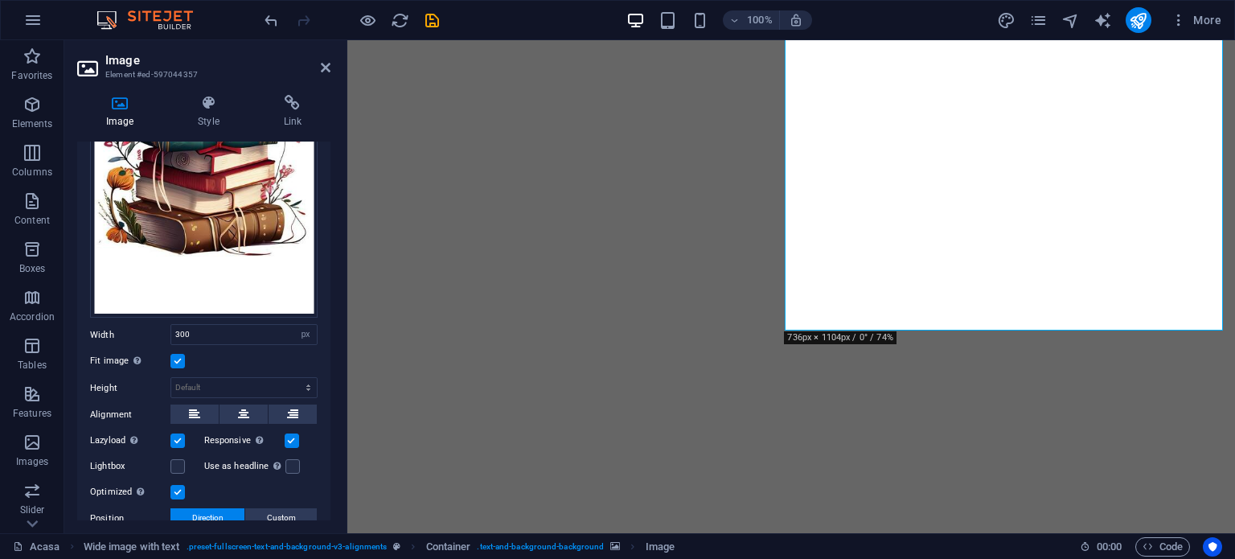
click at [272, 358] on div "Fit image Automatically fit image to a fixed width and height" at bounding box center [204, 360] width 228 height 19
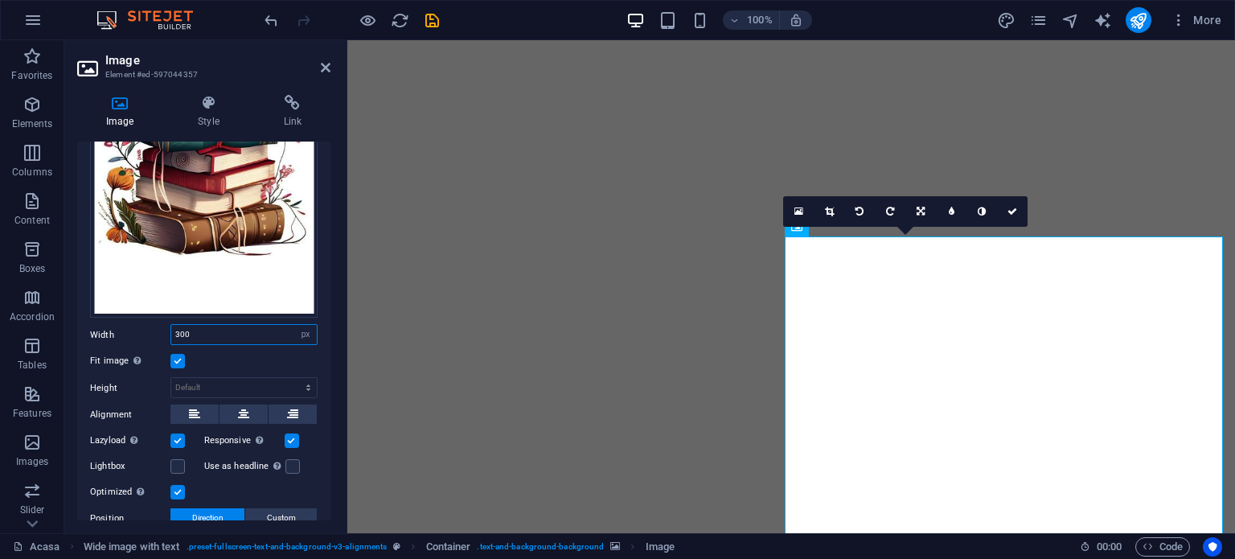
click at [205, 327] on input "300" at bounding box center [244, 334] width 146 height 19
drag, startPoint x: 205, startPoint y: 327, endPoint x: 154, endPoint y: 337, distance: 51.6
click at [154, 337] on div "Width 300 Default auto px rem % em vh vw" at bounding box center [204, 334] width 228 height 21
click at [244, 404] on icon at bounding box center [243, 413] width 11 height 19
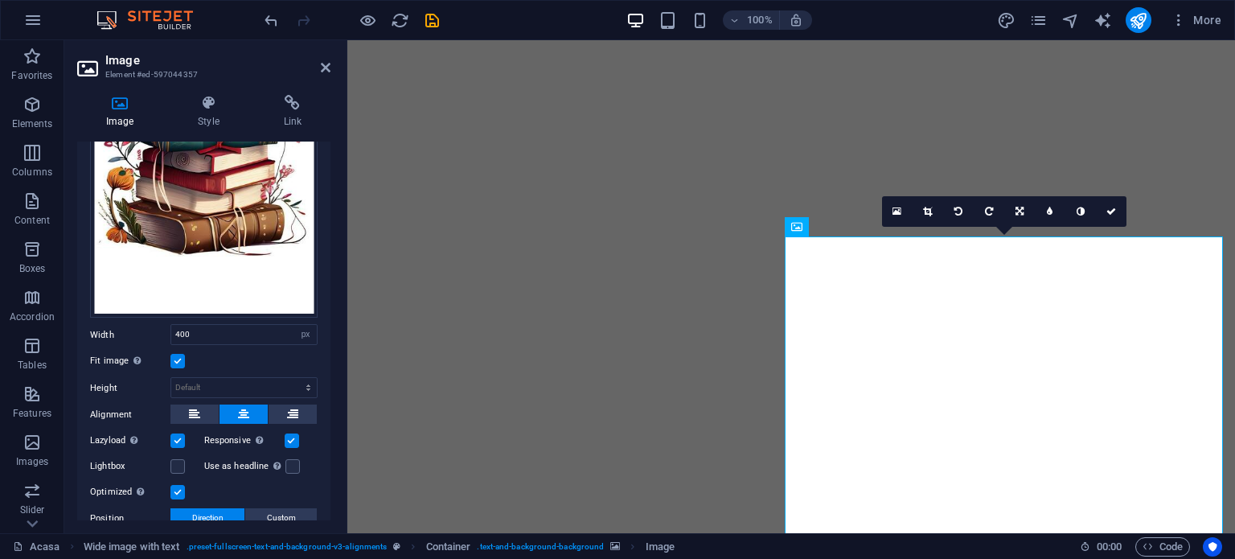
scroll to position [311, 0]
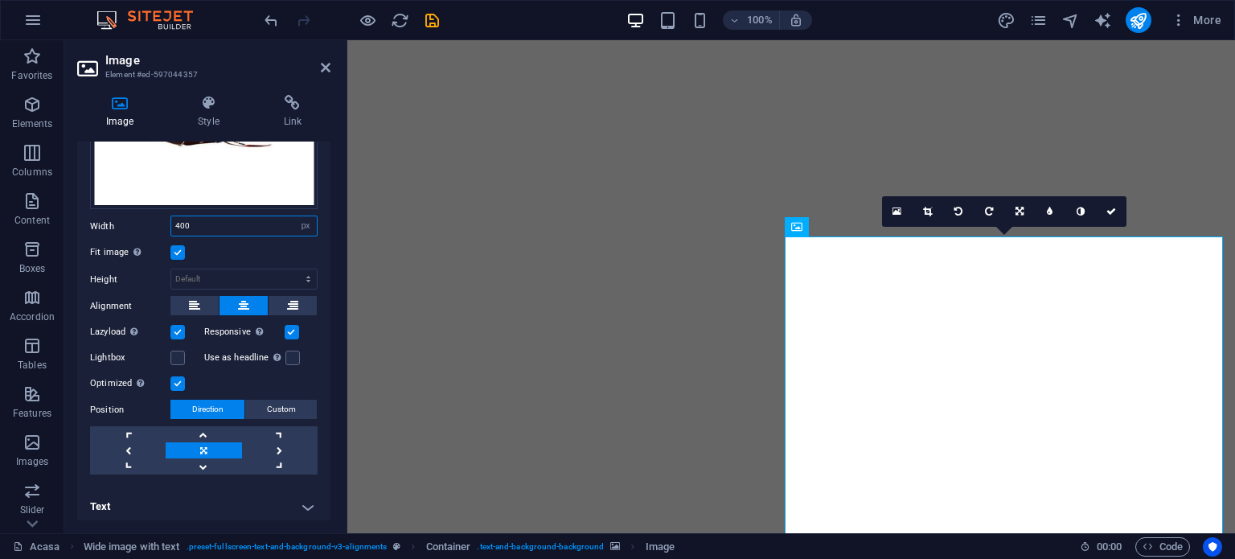
drag, startPoint x: 155, startPoint y: 228, endPoint x: 76, endPoint y: 228, distance: 79.6
click at [76, 228] on div "Image Style Link Image Drag files here, click to choose files or select files f…" at bounding box center [203, 307] width 279 height 451
type input "300"
click at [263, 250] on div "Fit image Automatically fit image to a fixed width and height" at bounding box center [204, 252] width 228 height 19
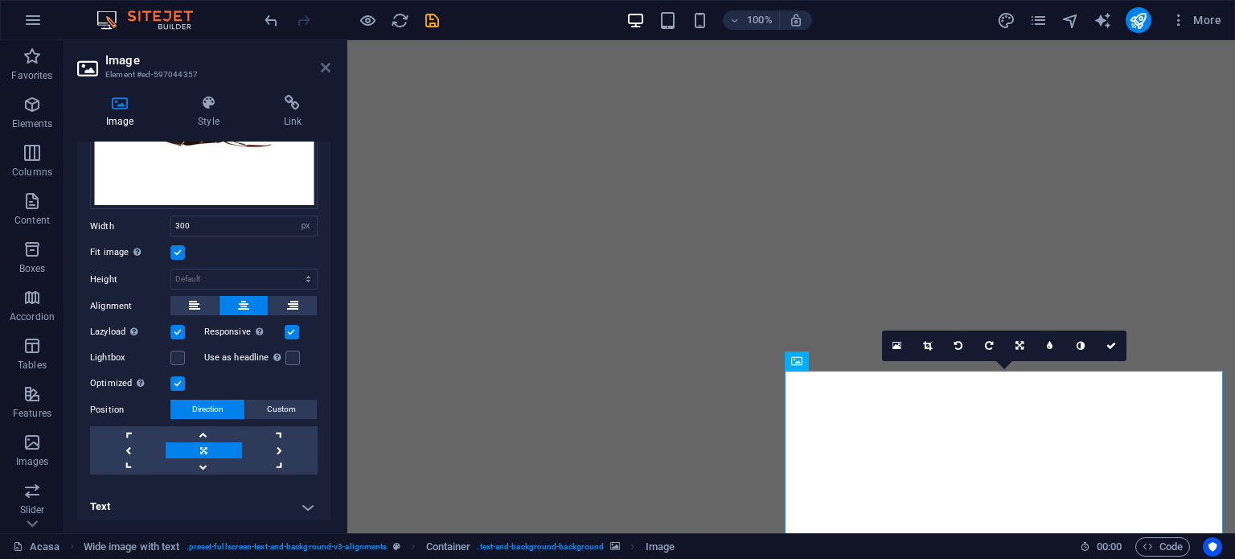
click at [326, 61] on icon at bounding box center [326, 67] width 10 height 13
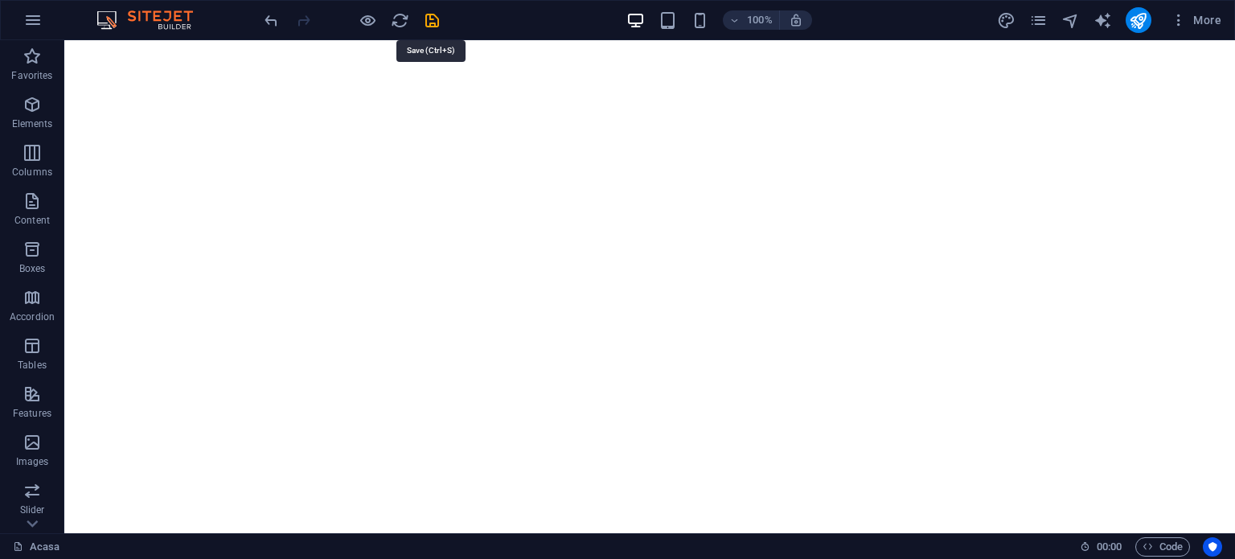
click at [437, 28] on icon "save" at bounding box center [432, 20] width 18 height 18
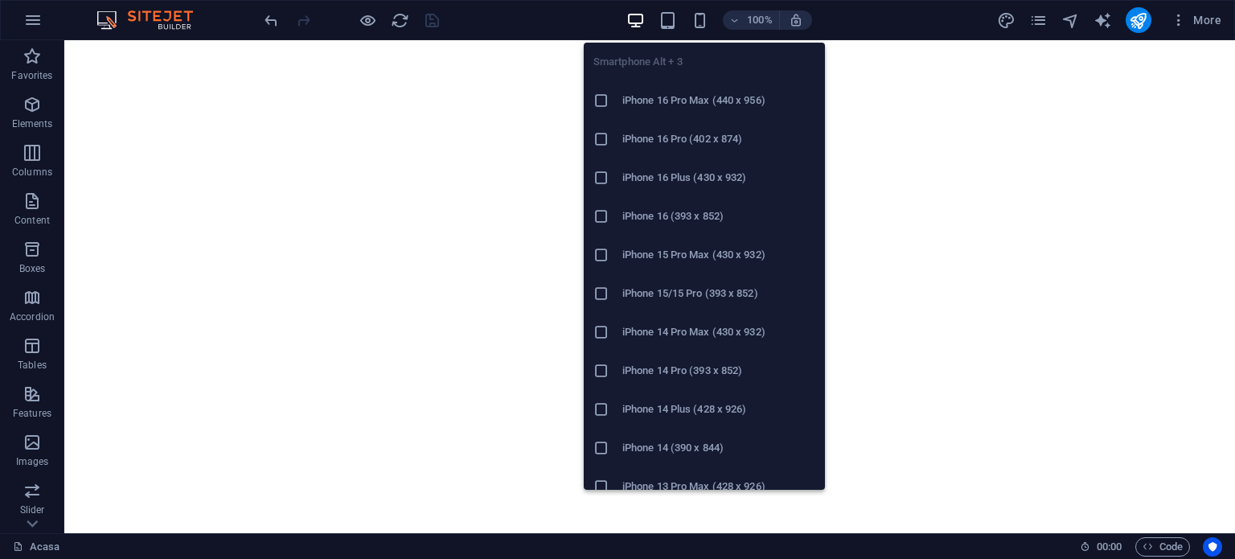
click at [701, 102] on h6 "iPhone 16 Pro Max (440 x 956)" at bounding box center [718, 100] width 193 height 19
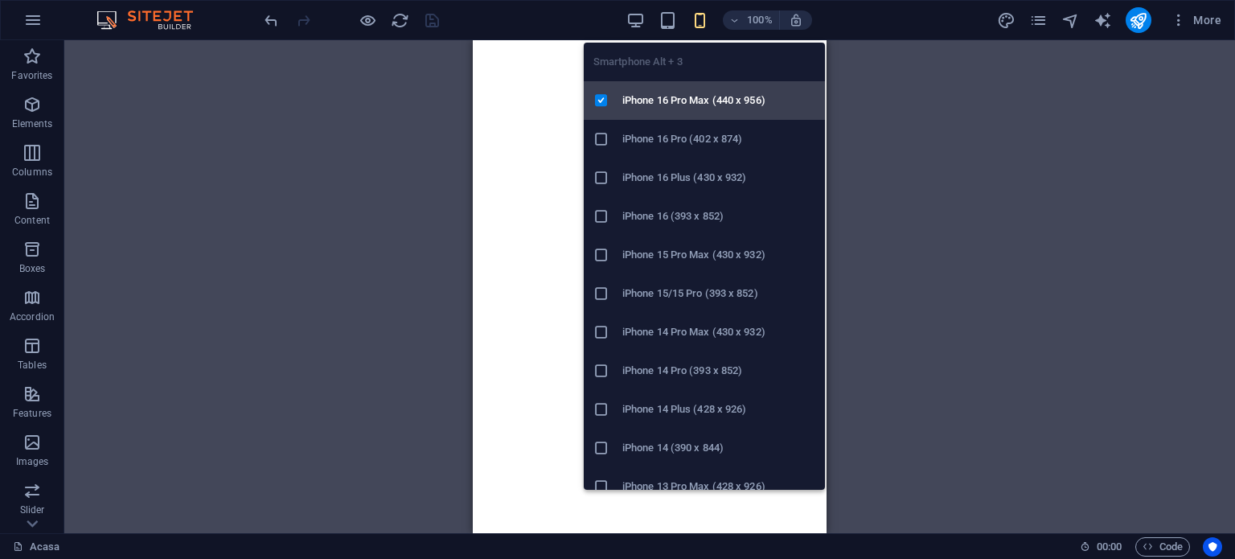
click at [665, 99] on h6 "iPhone 16 Pro Max (440 x 956)" at bounding box center [718, 100] width 193 height 19
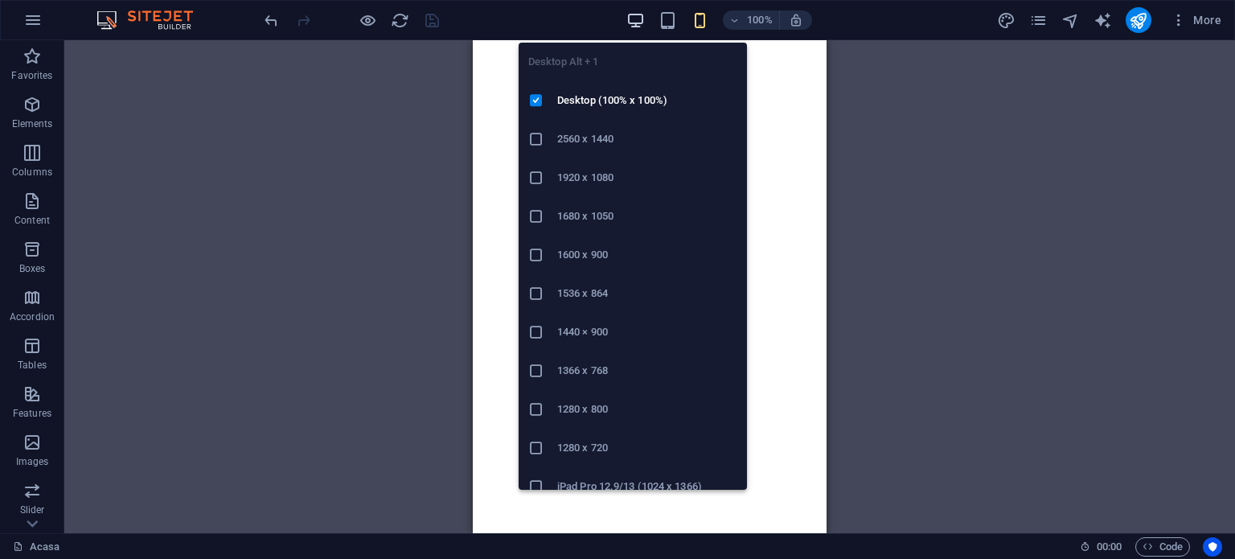
click at [642, 26] on icon "button" at bounding box center [635, 20] width 18 height 18
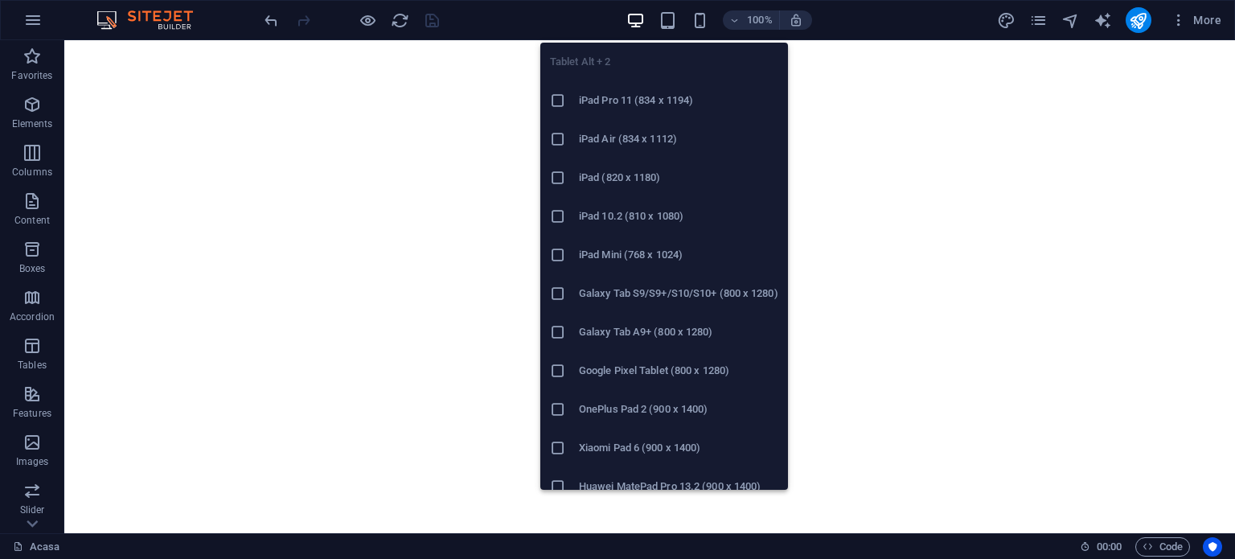
click at [671, 99] on h6 "iPad Pro 11 (834 x 1194)" at bounding box center [678, 100] width 199 height 19
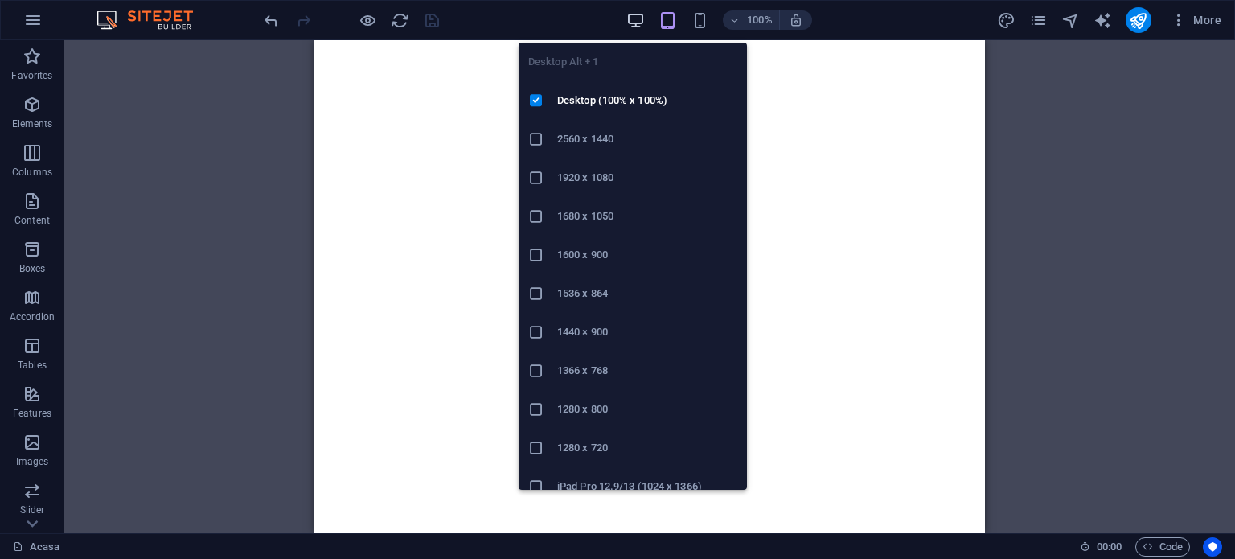
click at [630, 23] on icon "button" at bounding box center [635, 20] width 18 height 18
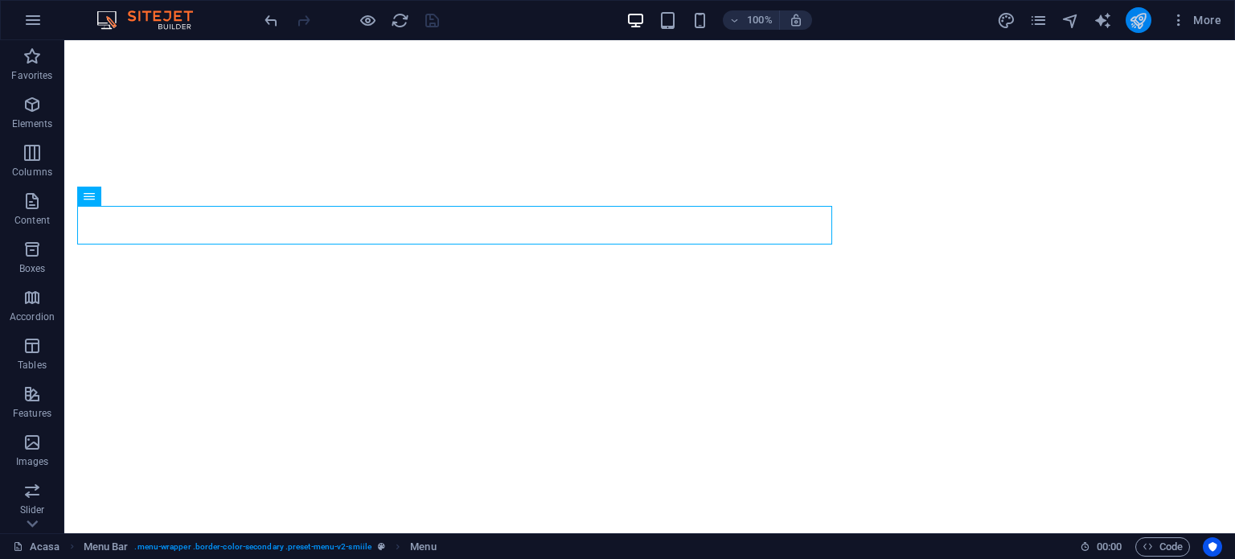
click at [1142, 18] on icon "publish" at bounding box center [1138, 20] width 18 height 18
